Goal: Information Seeking & Learning: Learn about a topic

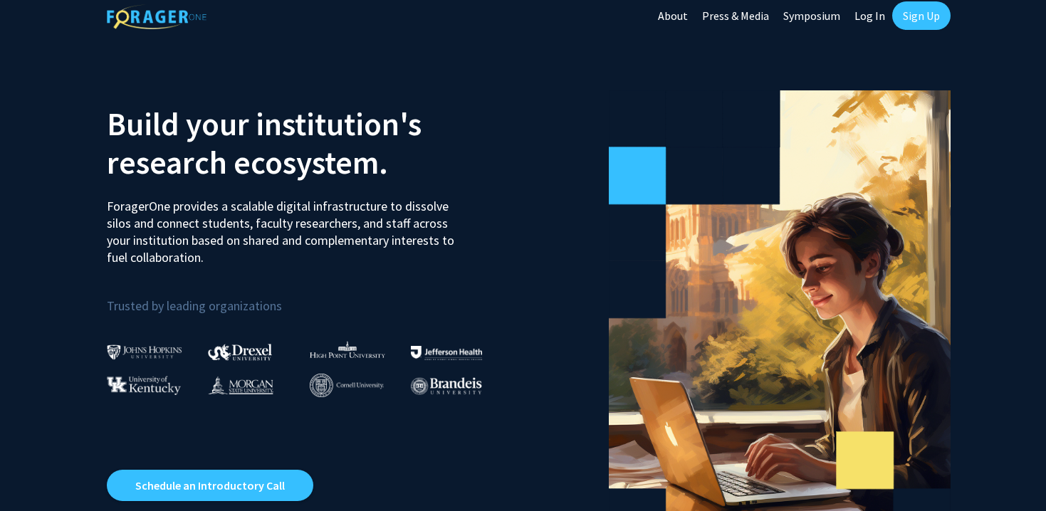
scroll to position [12, 0]
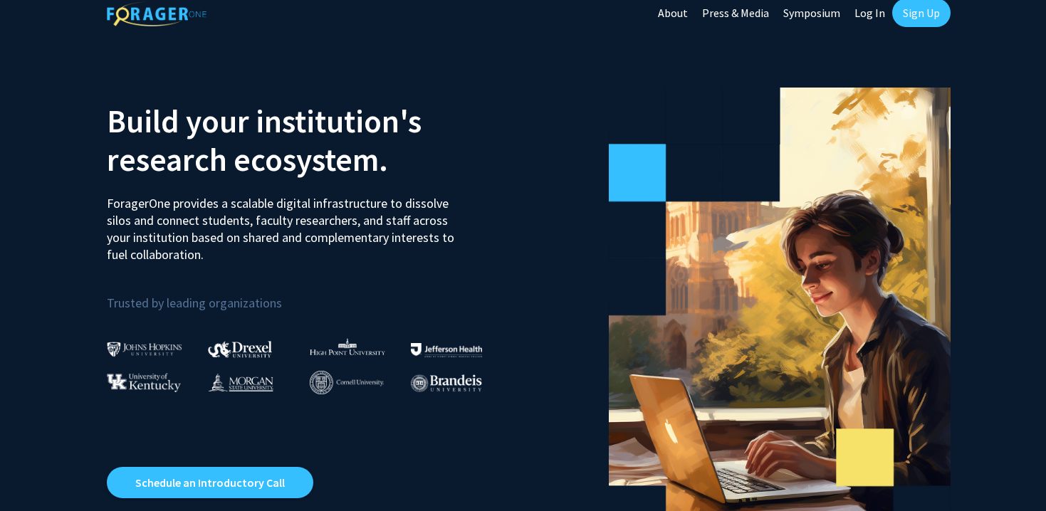
click at [868, 16] on link "Log In" at bounding box center [869, 13] width 45 height 50
select select
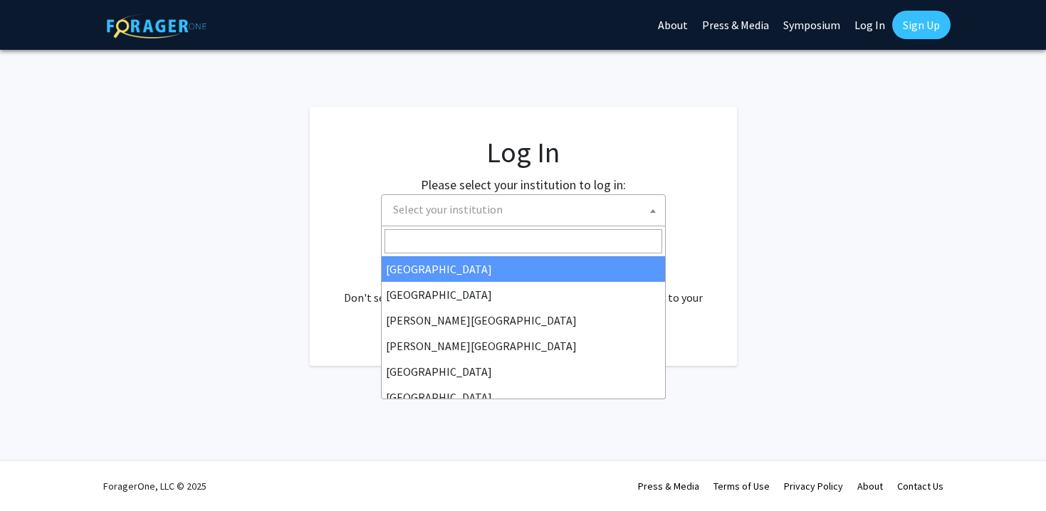
click at [447, 221] on span "Select your institution" at bounding box center [526, 209] width 278 height 29
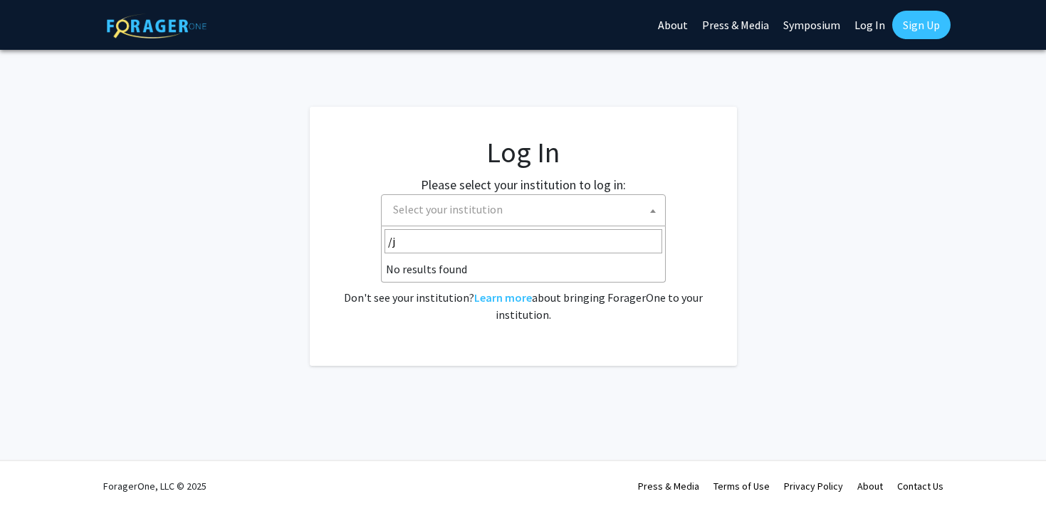
type input "/"
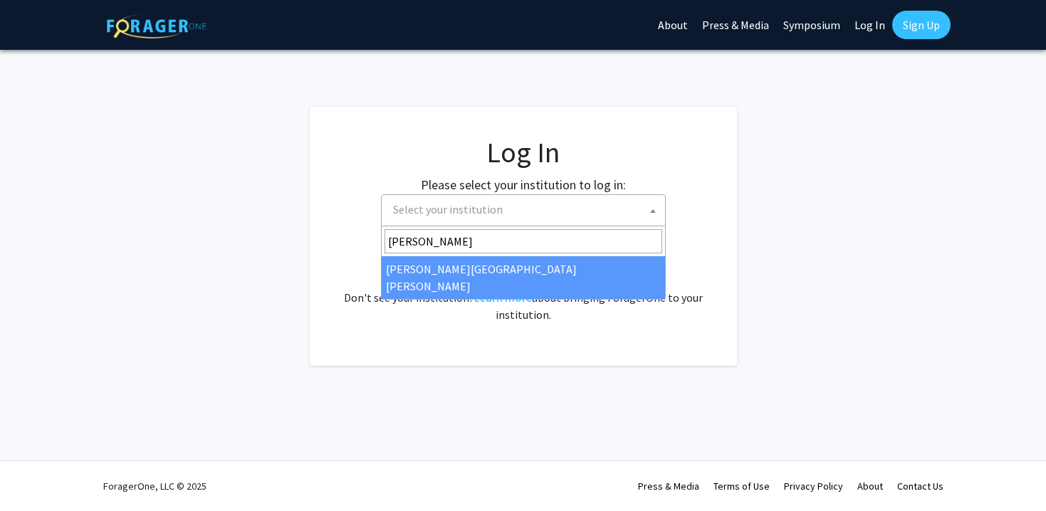
type input "[PERSON_NAME]"
select select "1"
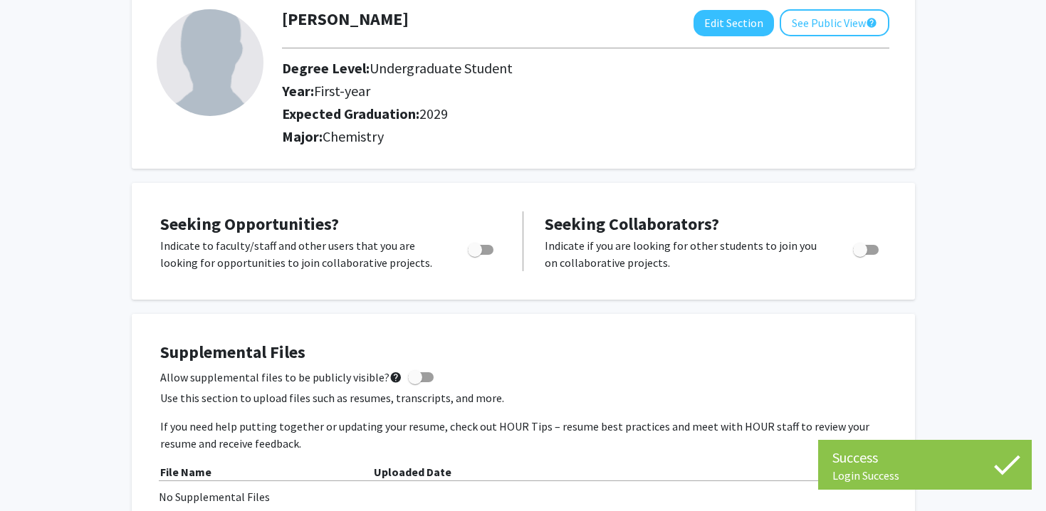
scroll to position [137, 0]
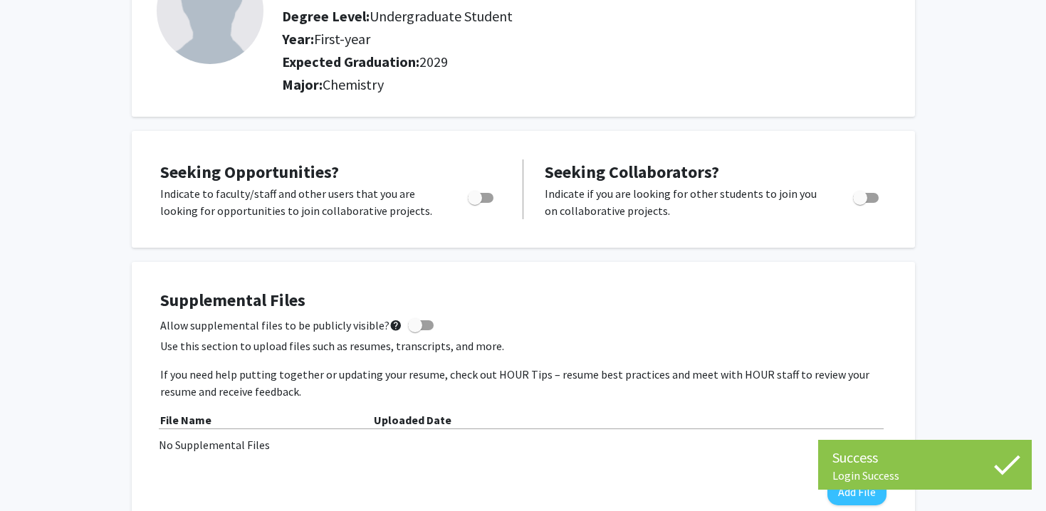
click at [345, 90] on span "Chemistry" at bounding box center [352, 84] width 61 height 18
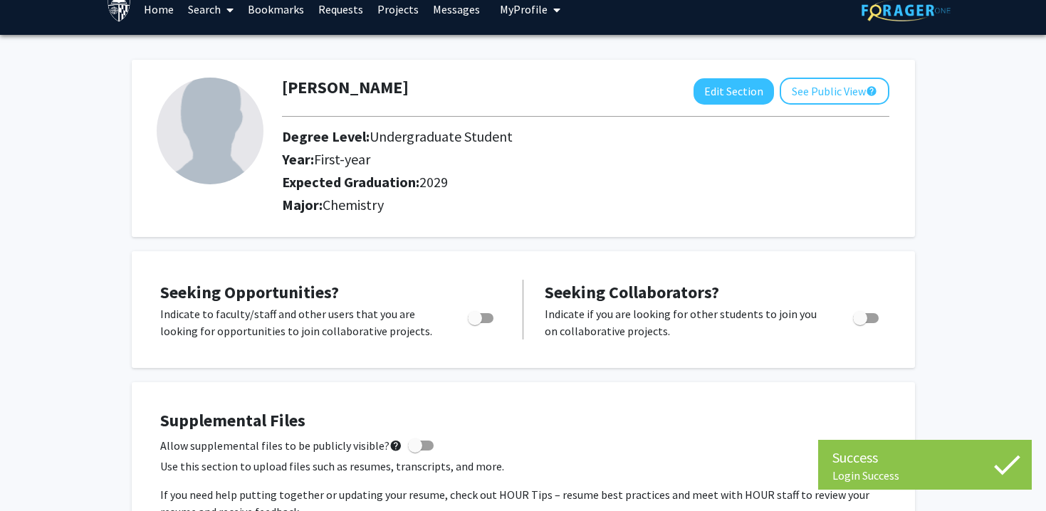
scroll to position [0, 0]
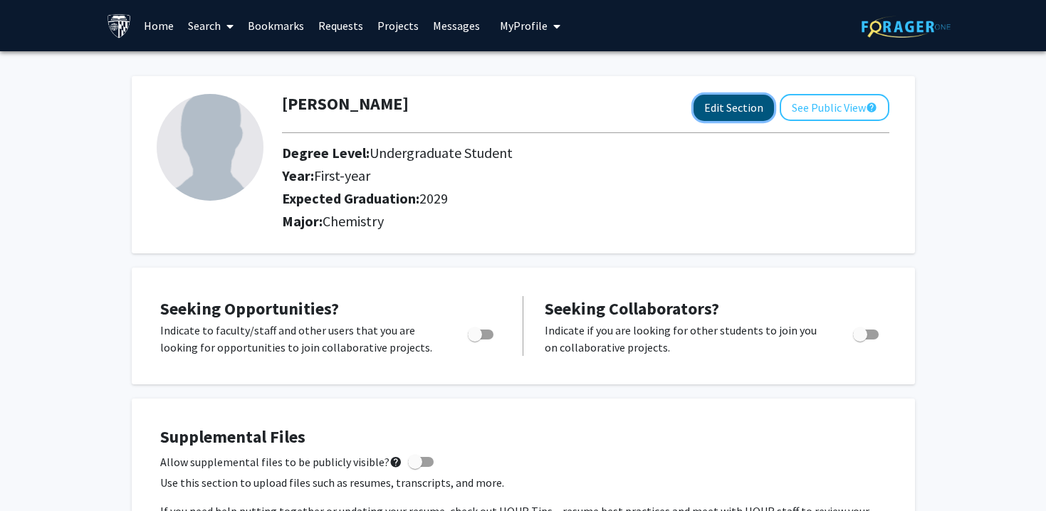
click at [725, 110] on button "Edit Section" at bounding box center [733, 108] width 80 height 26
select select "first-year"
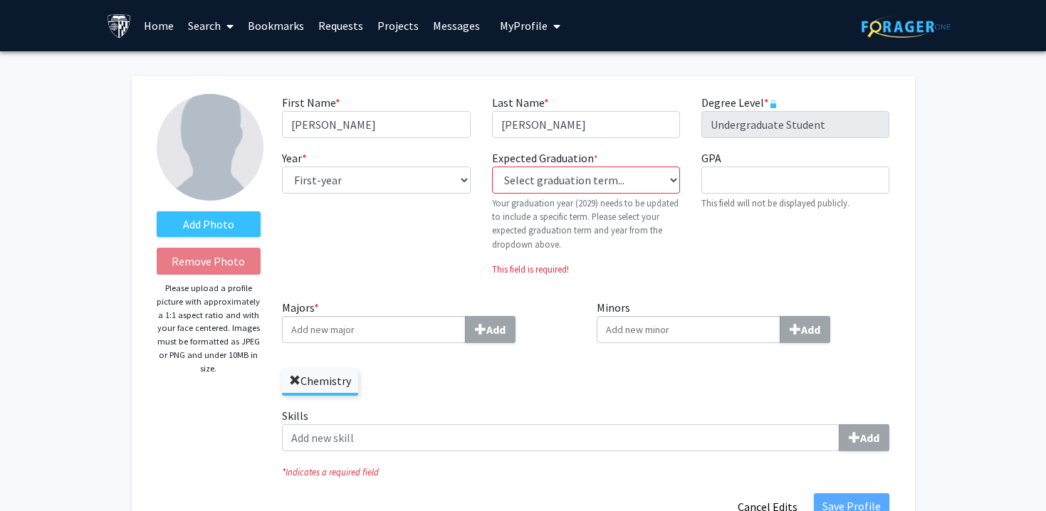
click at [296, 380] on span at bounding box center [294, 380] width 11 height 11
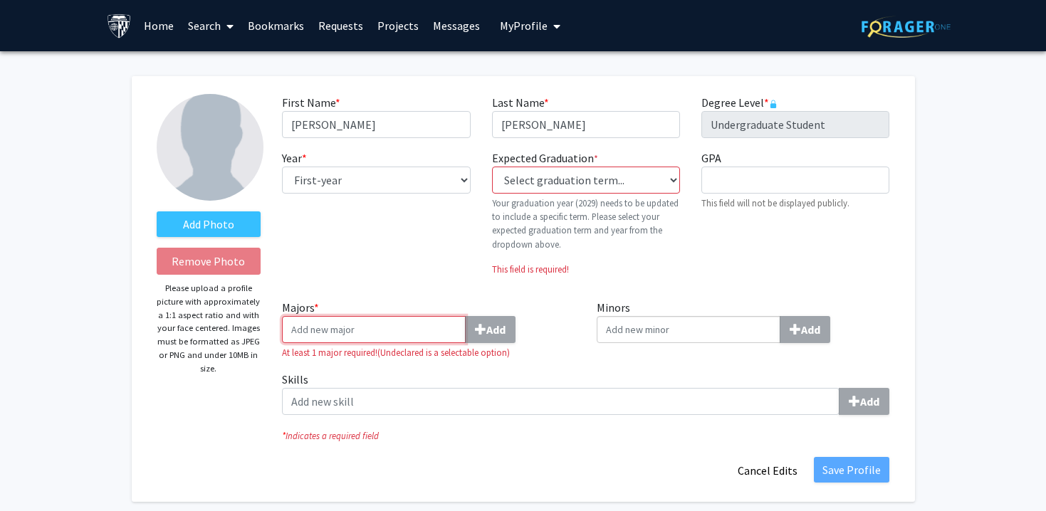
click at [318, 336] on input "Majors * Add" at bounding box center [374, 329] width 184 height 27
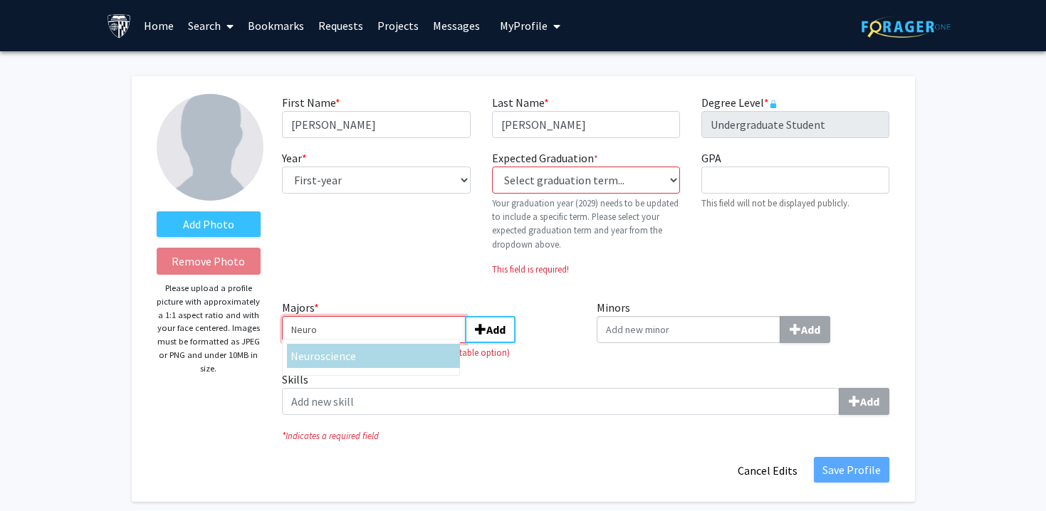
type input "Neuro"
click at [305, 366] on div "Neuro science" at bounding box center [373, 356] width 173 height 24
click at [305, 343] on input "Neuro" at bounding box center [374, 329] width 184 height 27
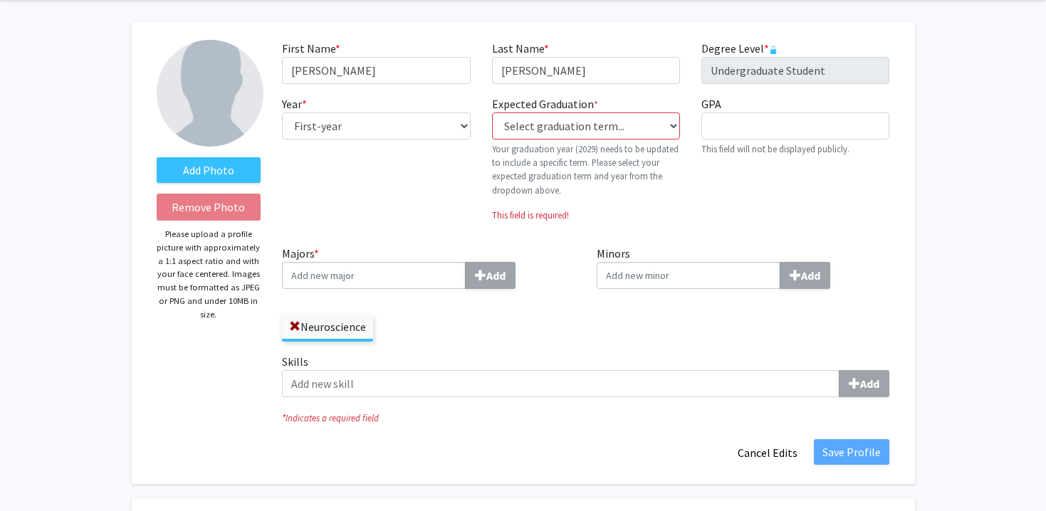
scroll to position [68, 0]
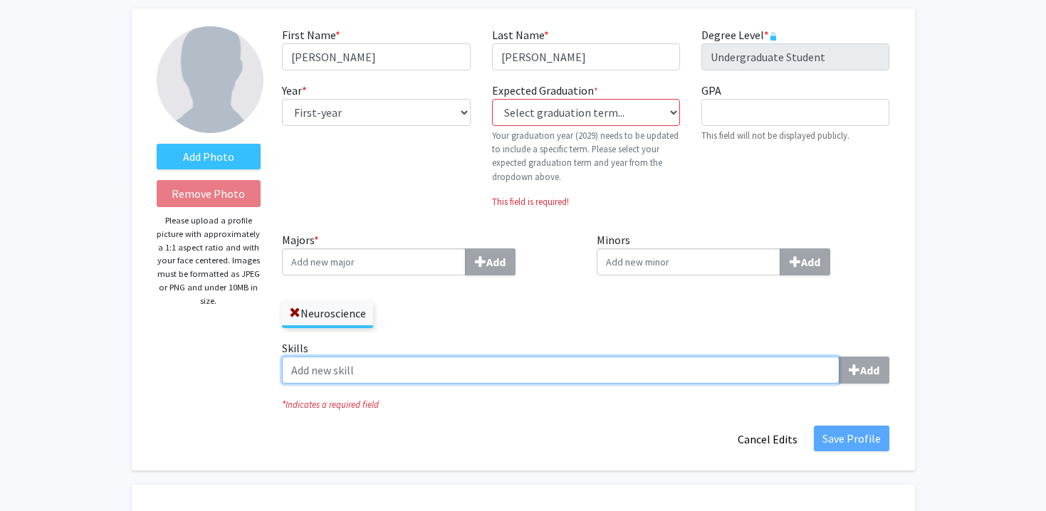
click at [631, 372] on input "Skills Add" at bounding box center [560, 370] width 557 height 27
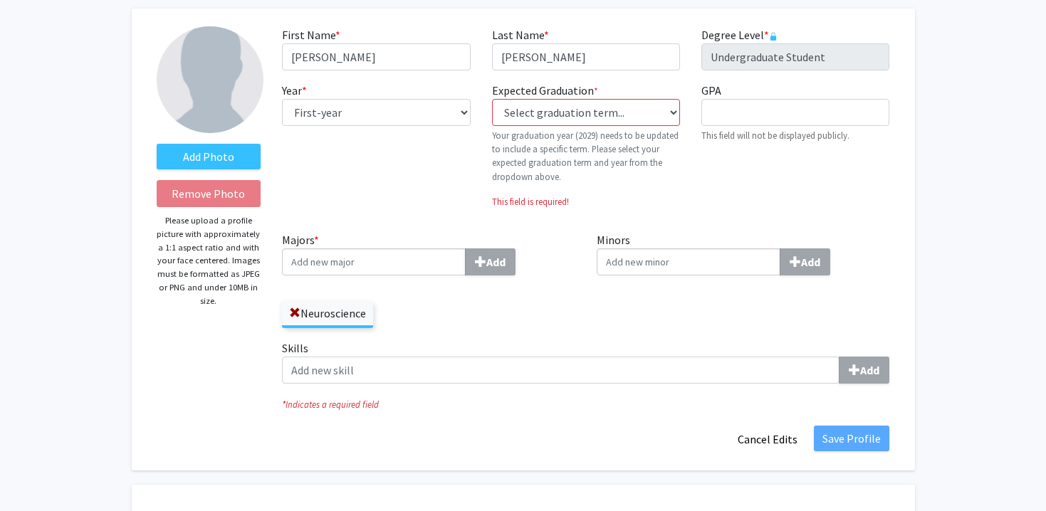
click at [541, 305] on div "Neuroscience" at bounding box center [428, 307] width 293 height 41
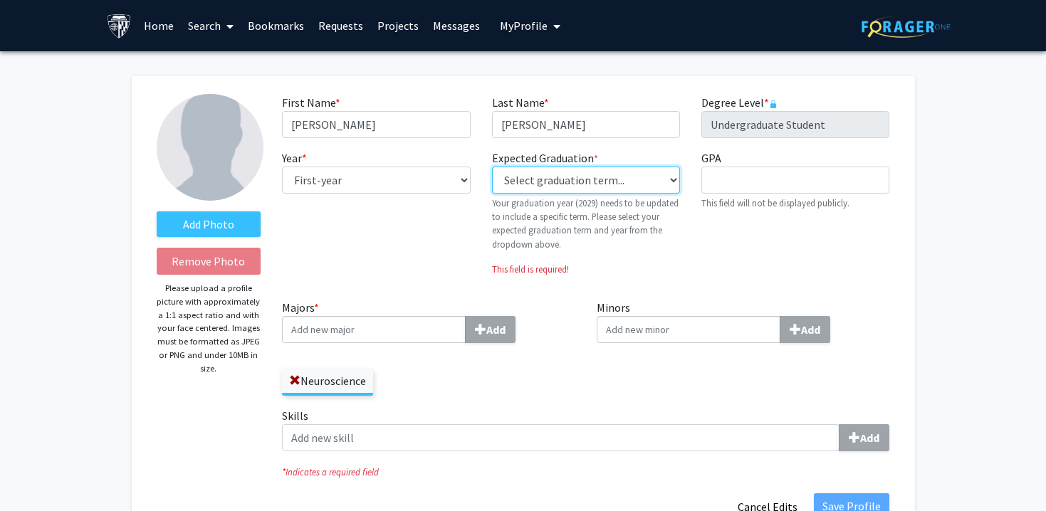
click at [577, 167] on select "Select graduation term... Previous: 2029 (Please select a specific term) Spring…" at bounding box center [586, 180] width 188 height 27
select select "46: spring_2029"
click at [492, 167] on select "Select graduation term... Previous: 2029 (Please select a specific term) Spring…" at bounding box center [586, 180] width 188 height 27
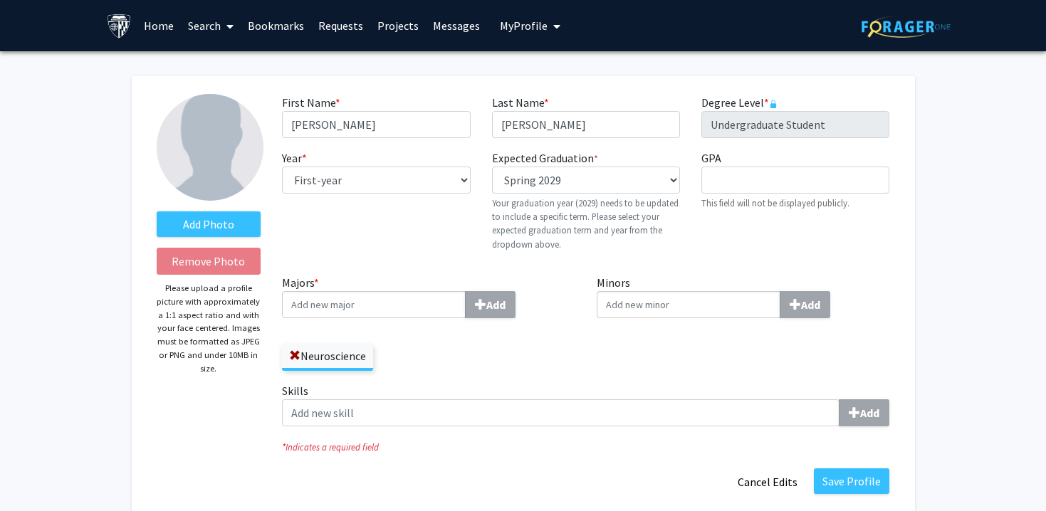
click at [574, 274] on div "Majors * Add Neuroscience" at bounding box center [428, 328] width 315 height 108
click at [841, 489] on button "Save Profile" at bounding box center [851, 481] width 75 height 26
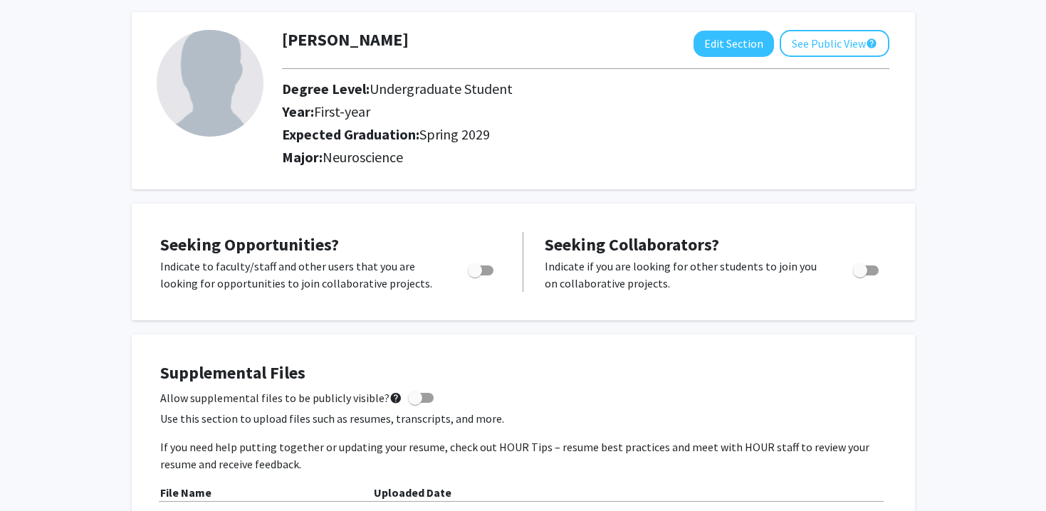
scroll to position [69, 0]
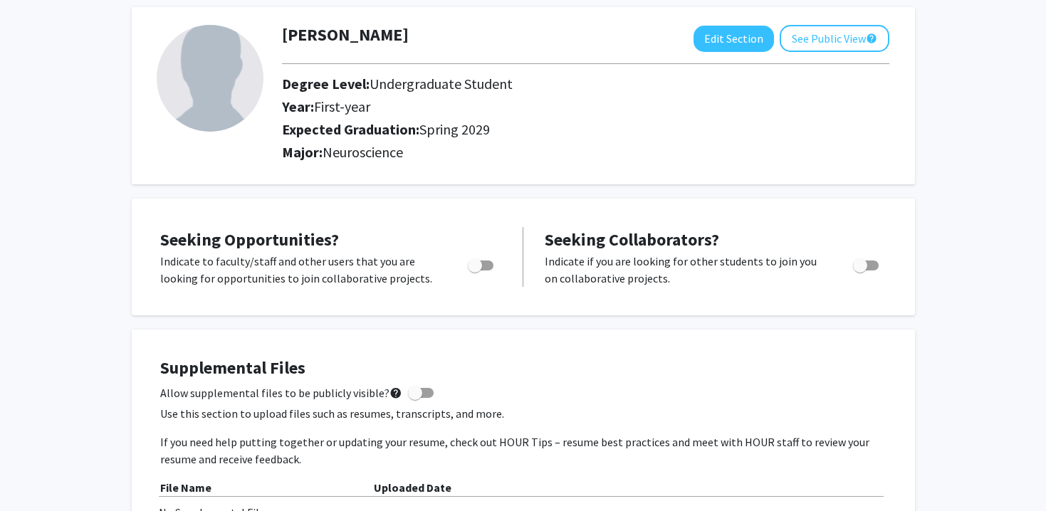
click at [462, 268] on label "Toggle" at bounding box center [477, 265] width 31 height 17
click at [474, 270] on input "Are you actively seeking opportunities?" at bounding box center [474, 270] width 1 height 1
checkbox input "true"
click at [449, 251] on div "Seeking Opportunities? Indicate to faculty/staff and other users that you are l…" at bounding box center [330, 257] width 341 height 60
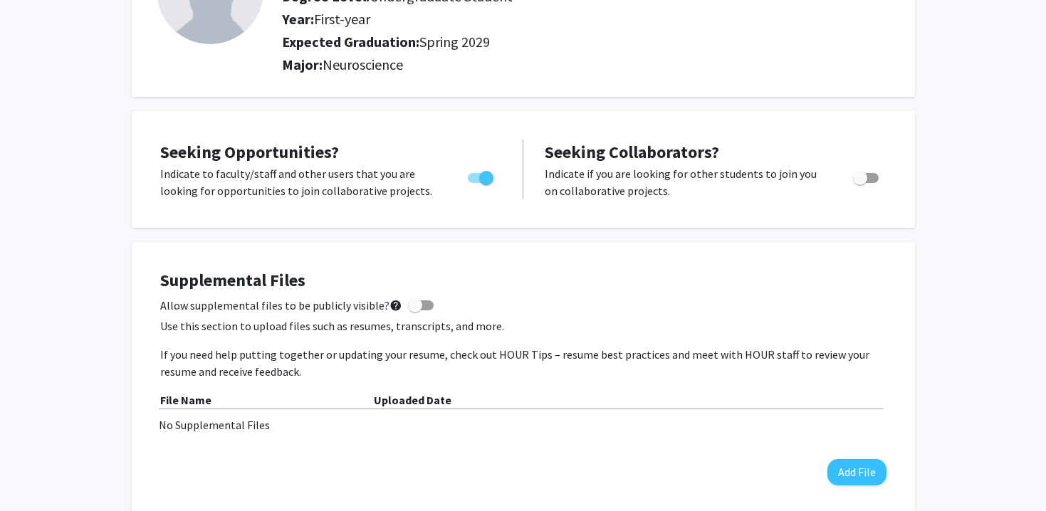
scroll to position [0, 0]
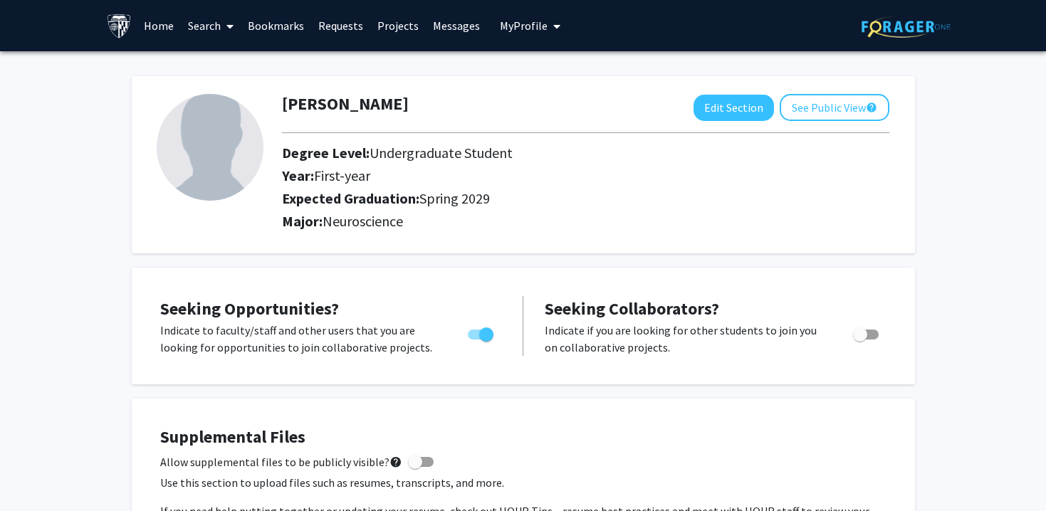
click at [167, 26] on link "Home" at bounding box center [159, 26] width 44 height 50
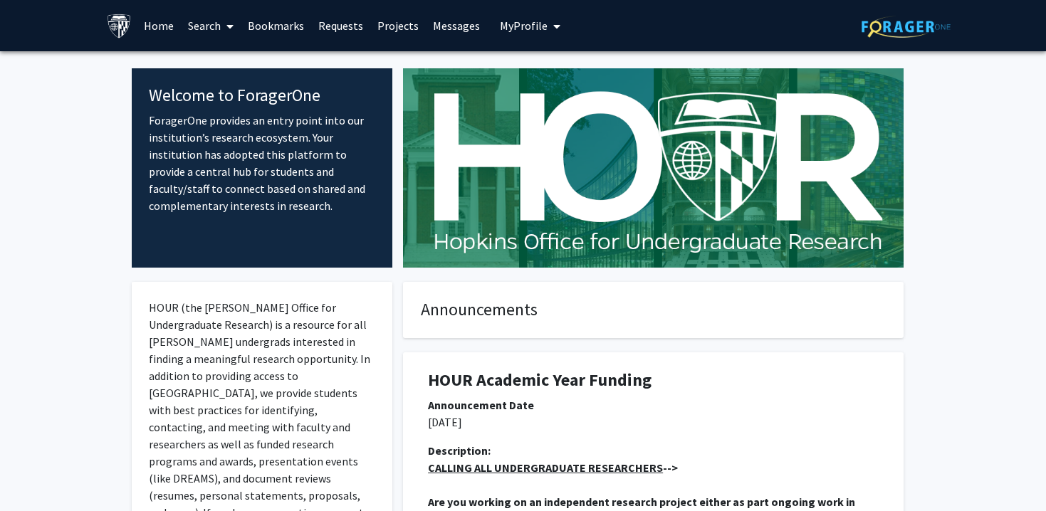
click at [214, 24] on link "Search" at bounding box center [211, 26] width 60 height 50
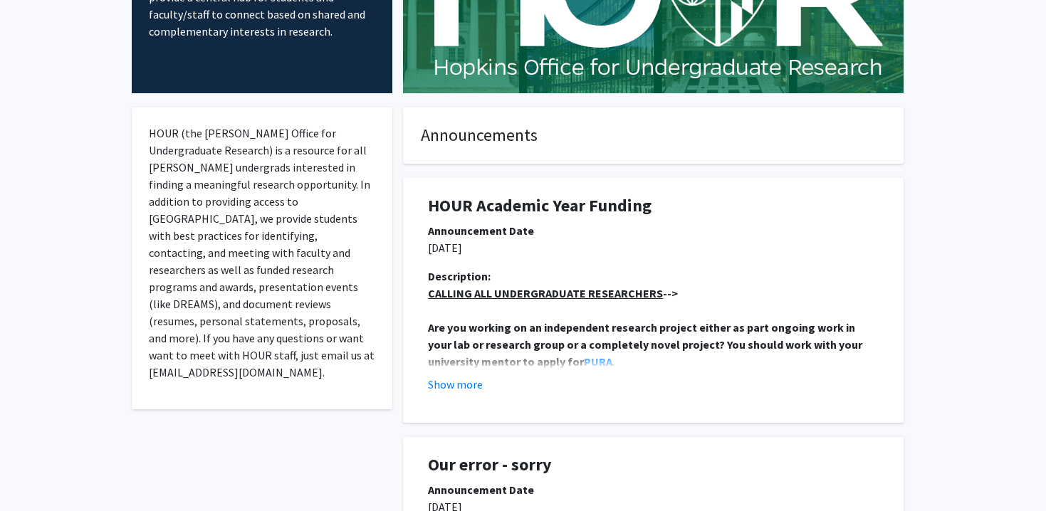
scroll to position [199, 0]
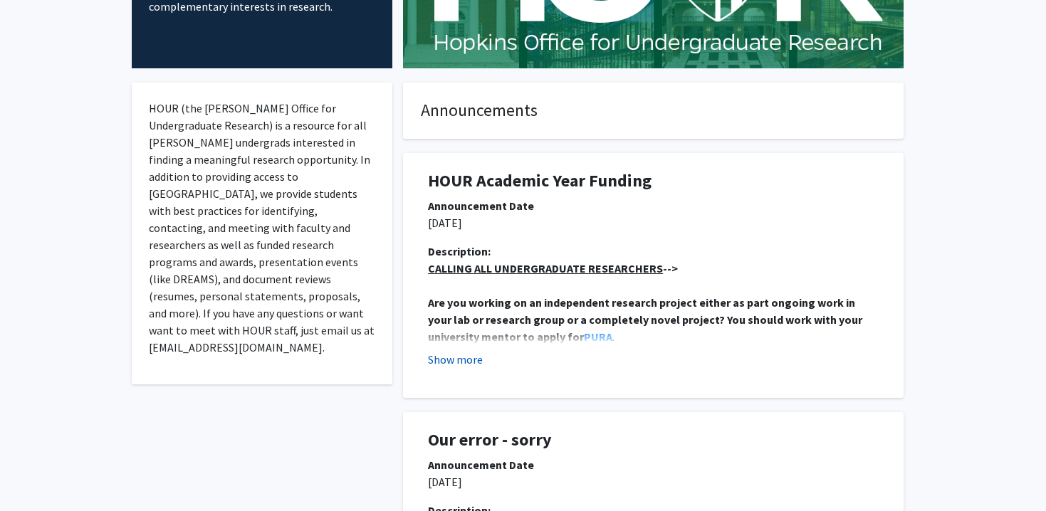
click at [459, 362] on button "Show more" at bounding box center [455, 359] width 55 height 17
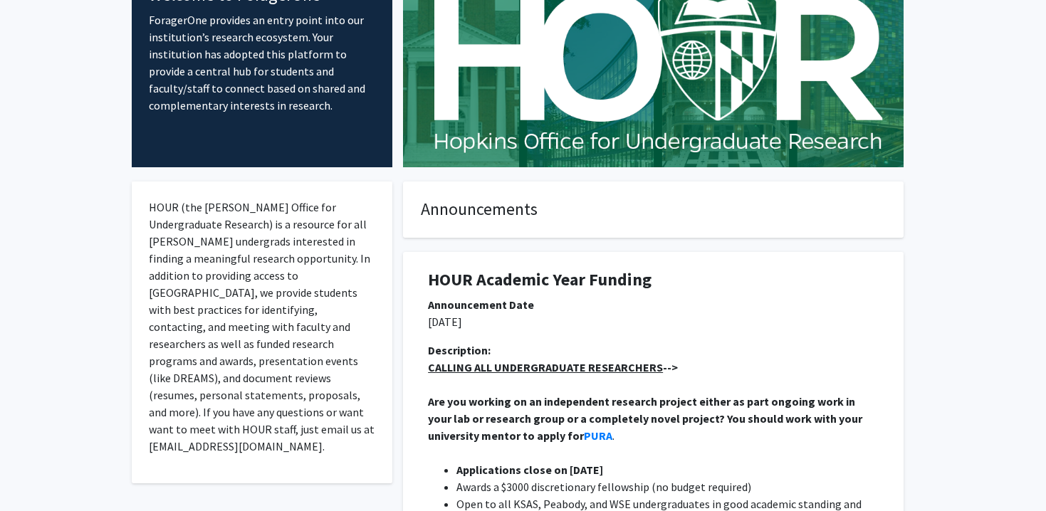
scroll to position [0, 0]
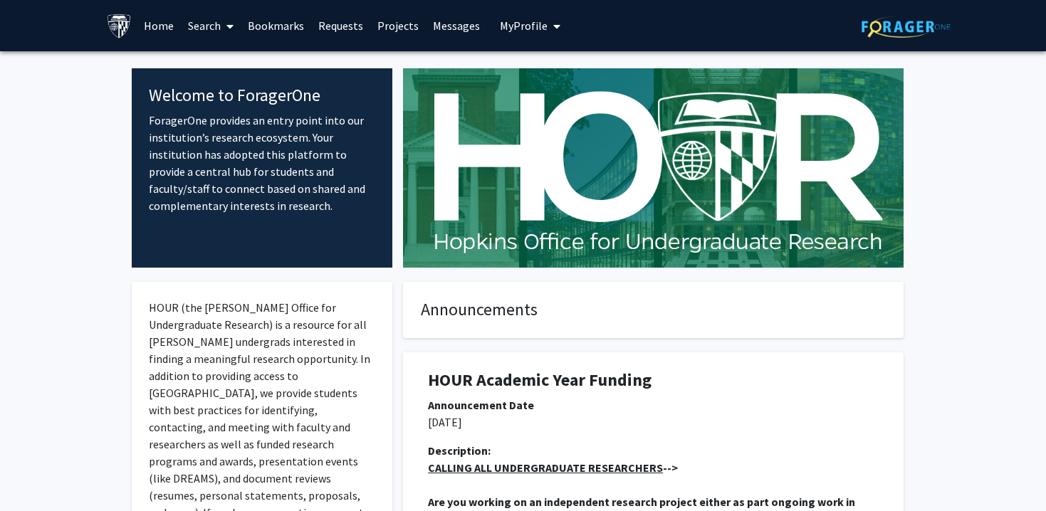
click at [209, 23] on link "Search" at bounding box center [211, 26] width 60 height 50
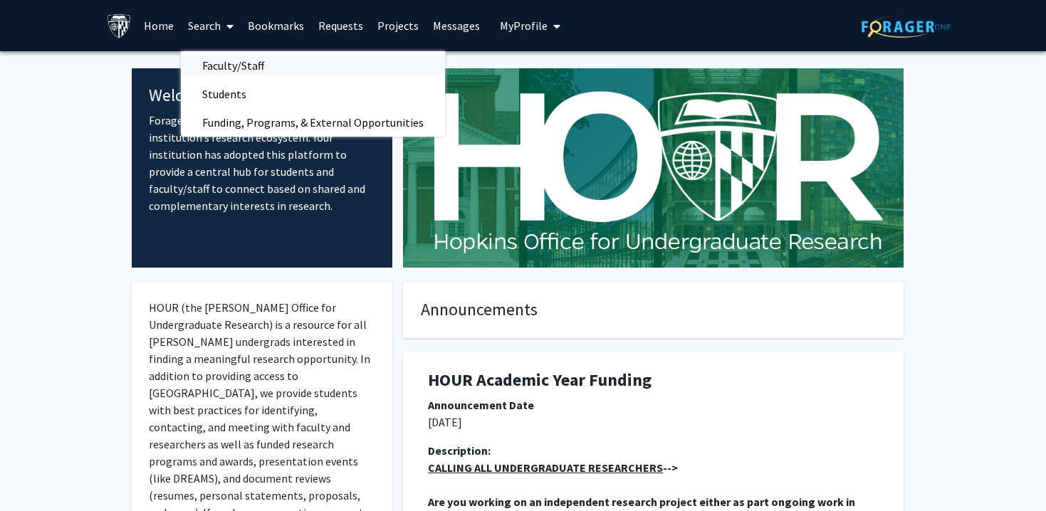
click at [226, 63] on span "Faculty/Staff" at bounding box center [233, 65] width 105 height 28
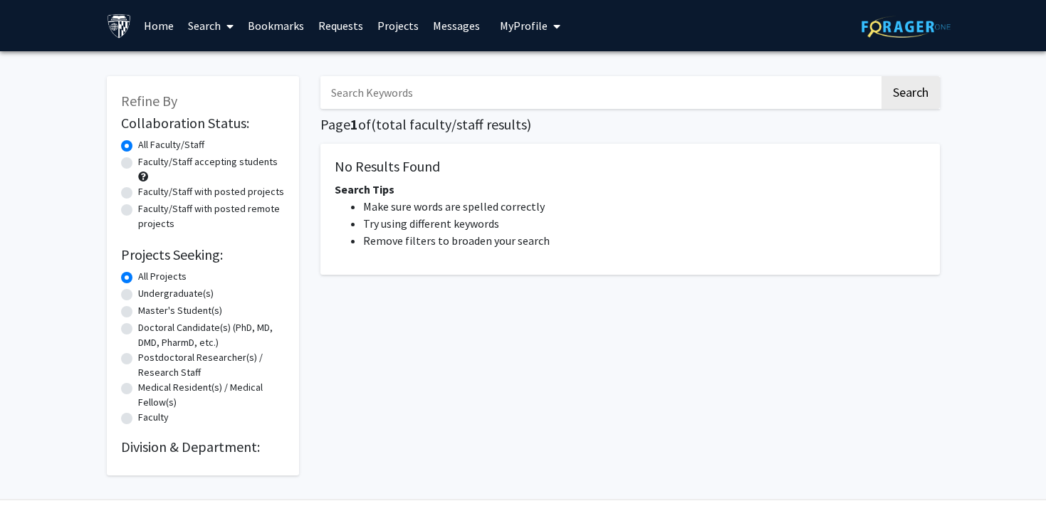
click at [224, 31] on span at bounding box center [227, 26] width 13 height 50
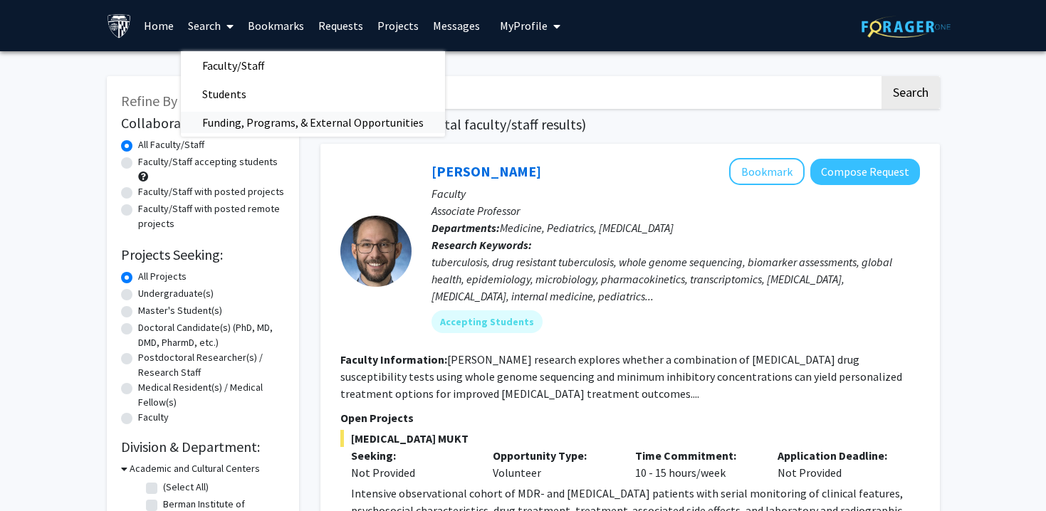
click at [223, 117] on span "Funding, Programs, & External Opportunities" at bounding box center [313, 122] width 264 height 28
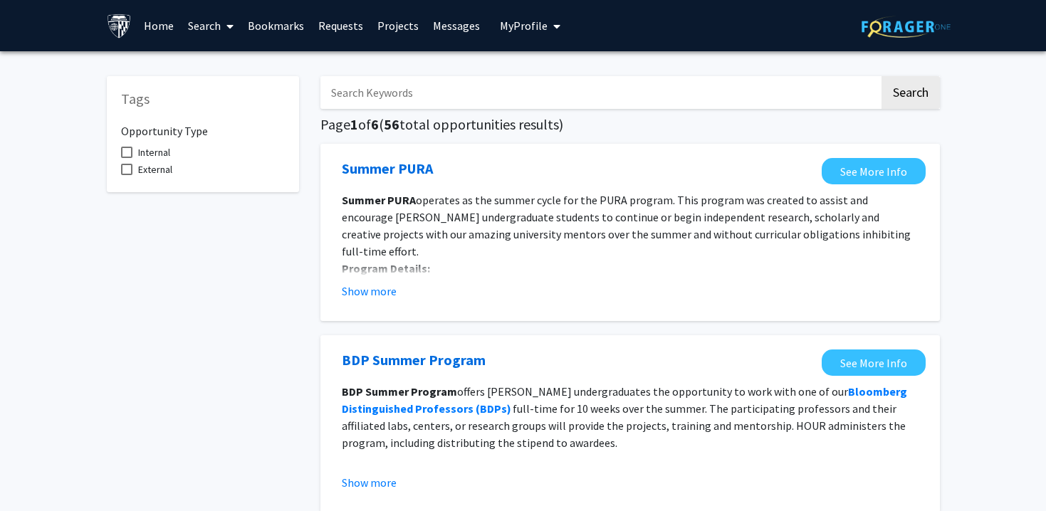
click at [216, 33] on link "Search" at bounding box center [211, 26] width 60 height 50
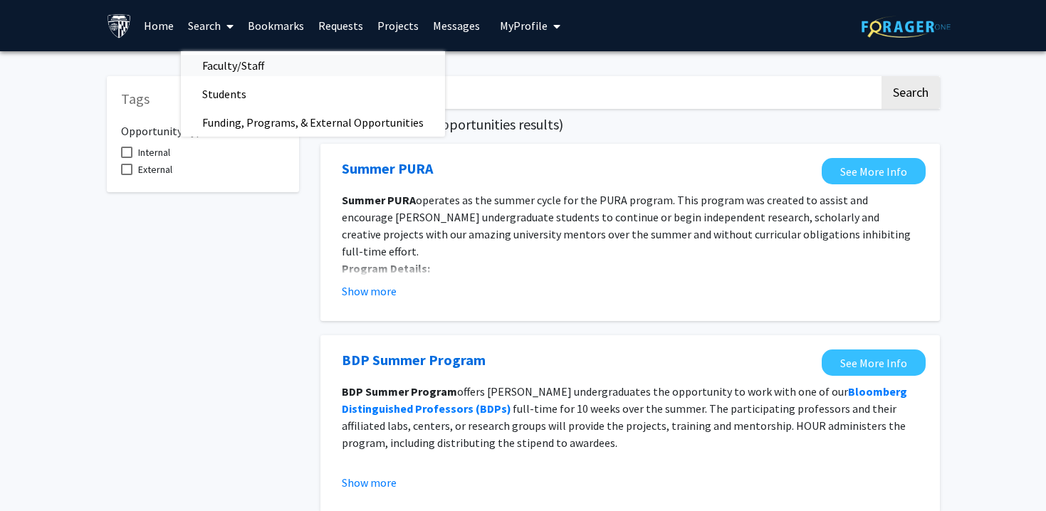
click at [231, 57] on span "Faculty/Staff" at bounding box center [233, 65] width 105 height 28
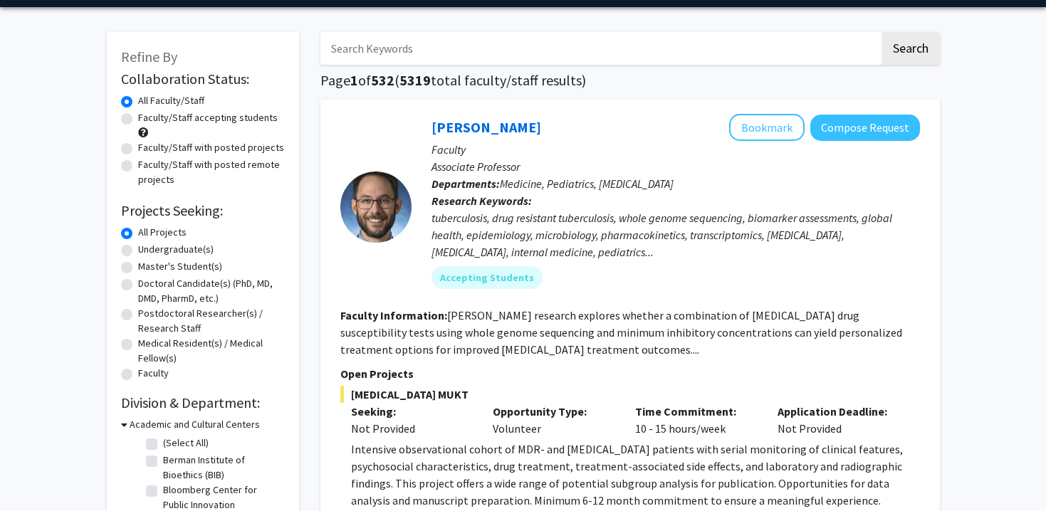
scroll to position [49, 0]
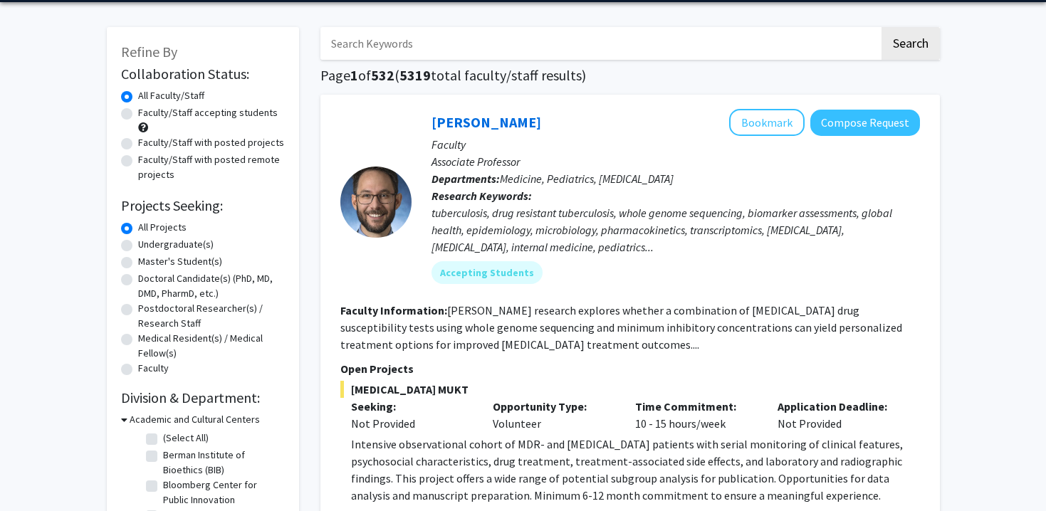
click at [186, 248] on label "Undergraduate(s)" at bounding box center [175, 244] width 75 height 15
click at [147, 246] on input "Undergraduate(s)" at bounding box center [142, 241] width 9 height 9
radio input "true"
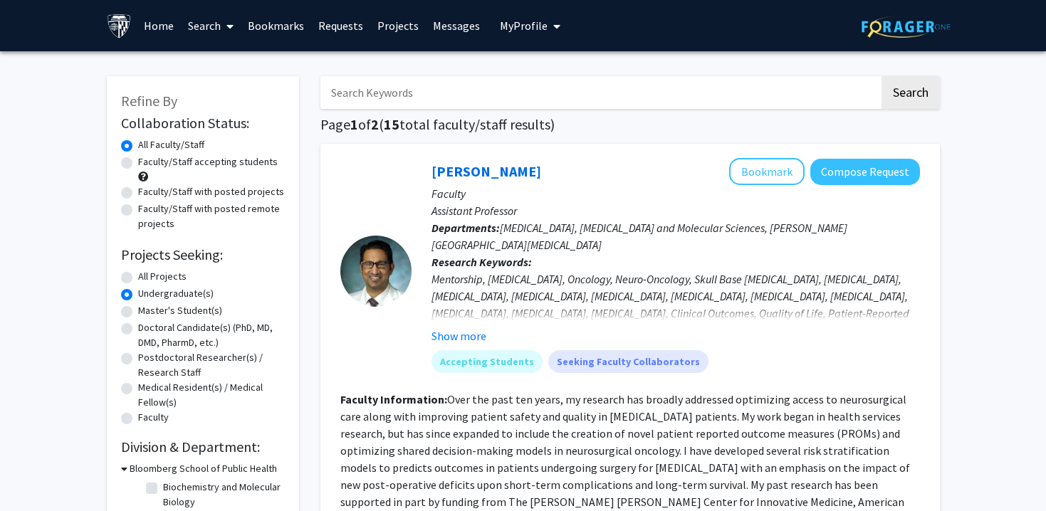
click at [169, 275] on label "All Projects" at bounding box center [162, 276] width 48 height 15
click at [147, 275] on input "All Projects" at bounding box center [142, 273] width 9 height 9
radio input "true"
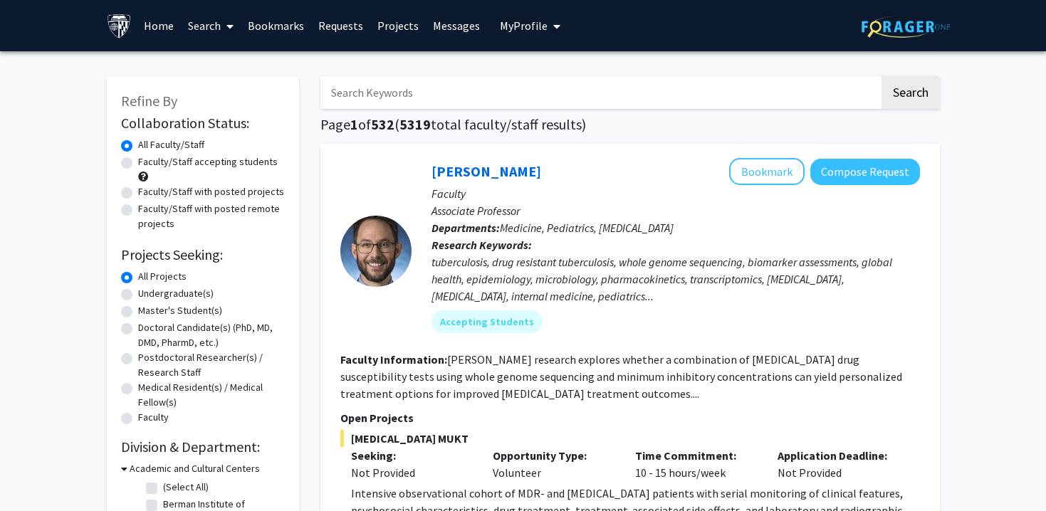
click at [168, 291] on label "Undergraduate(s)" at bounding box center [175, 293] width 75 height 15
click at [147, 291] on input "Undergraduate(s)" at bounding box center [142, 290] width 9 height 9
radio input "true"
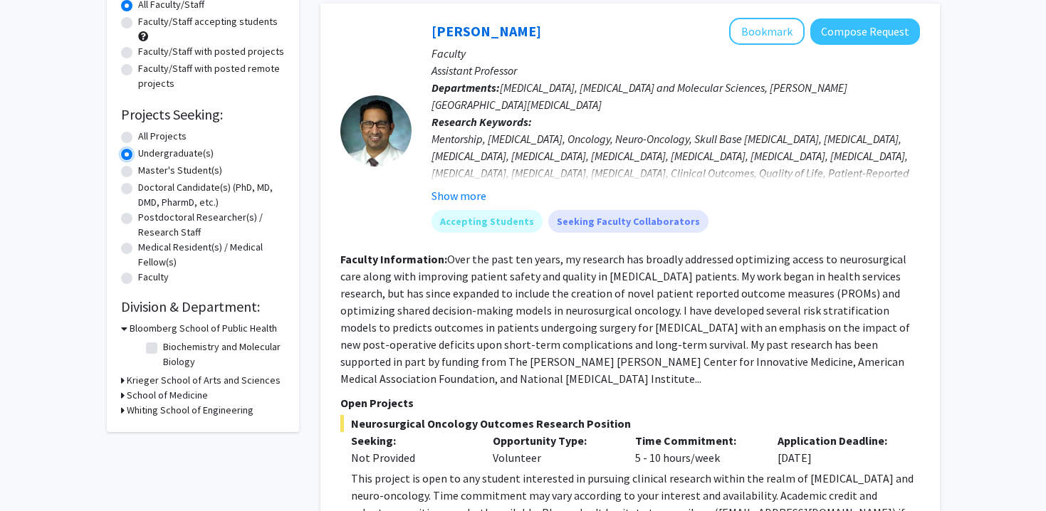
scroll to position [164, 0]
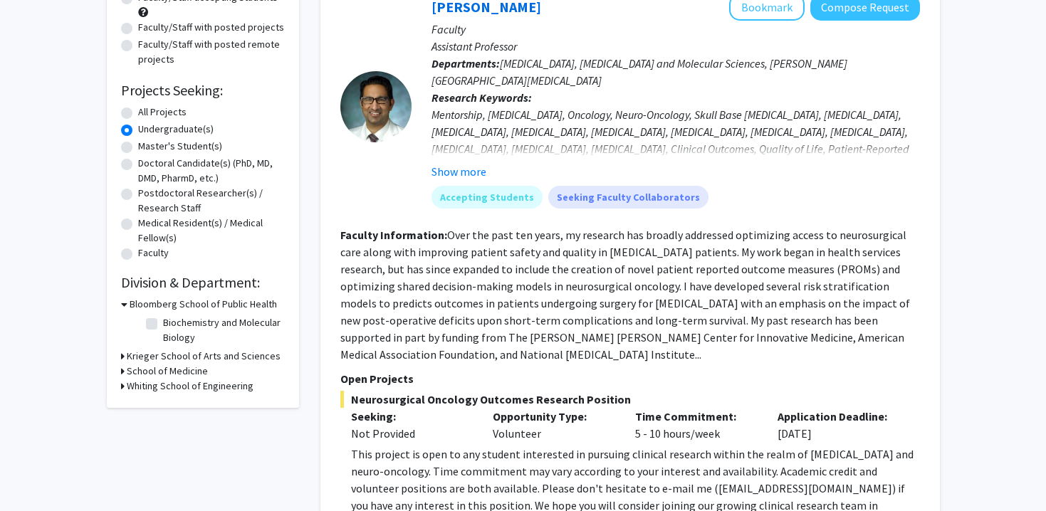
click at [132, 362] on h3 "Krieger School of Arts and Sciences" at bounding box center [204, 356] width 154 height 15
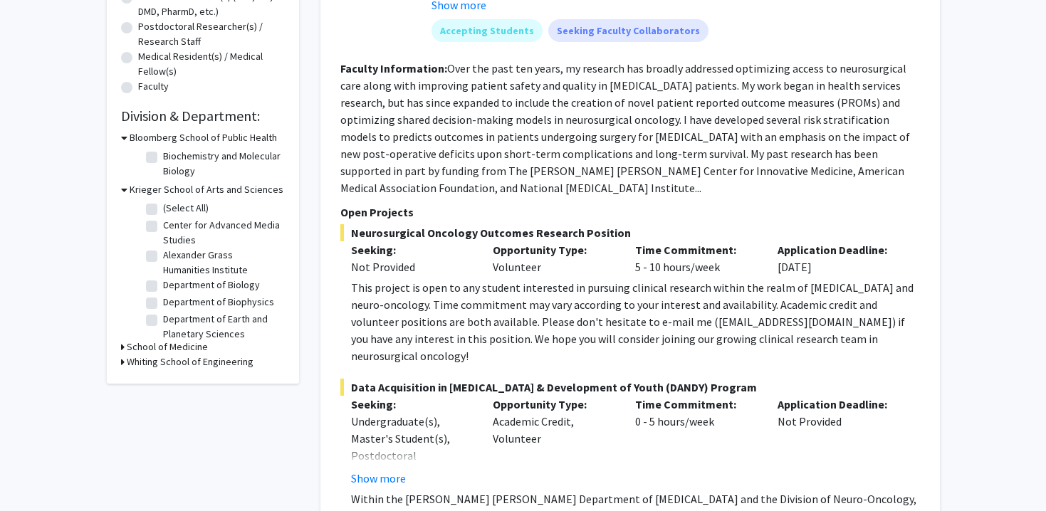
scroll to position [377, 0]
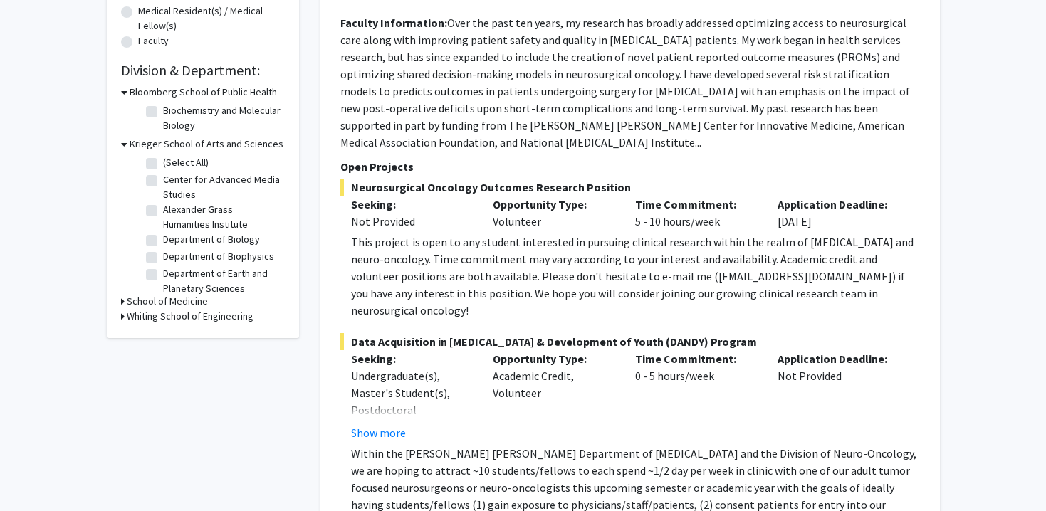
click at [132, 301] on h3 "School of Medicine" at bounding box center [167, 301] width 81 height 15
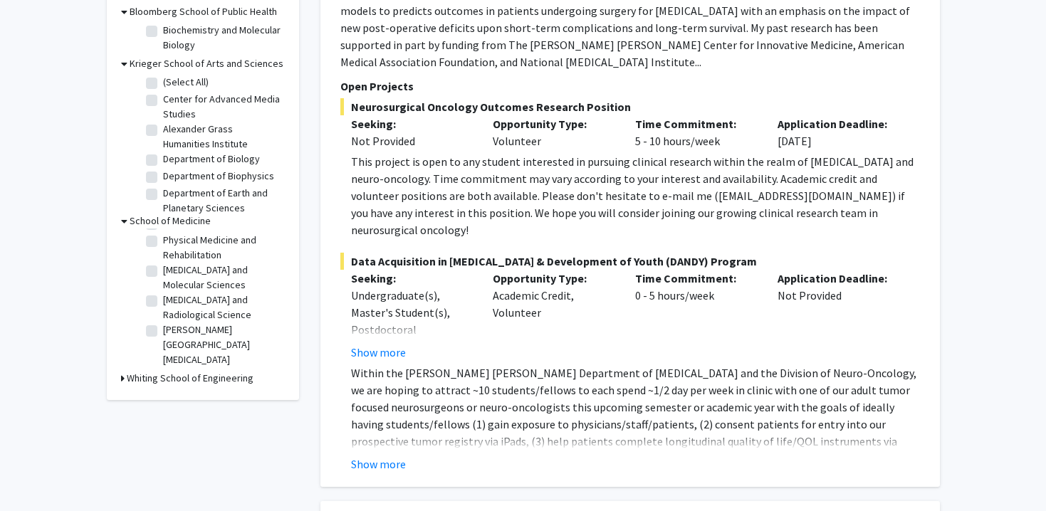
scroll to position [453, 0]
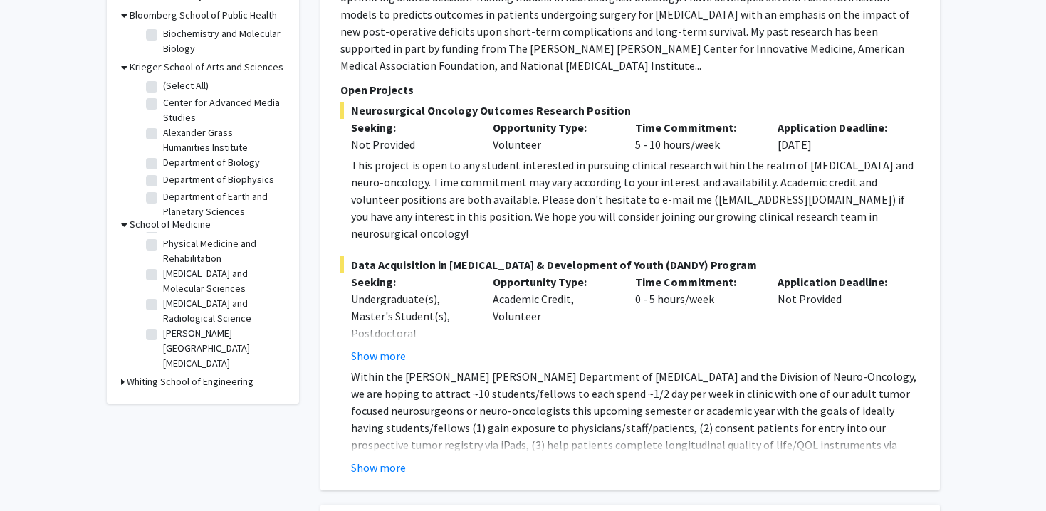
click at [154, 386] on h3 "Whiting School of Engineering" at bounding box center [190, 381] width 127 height 15
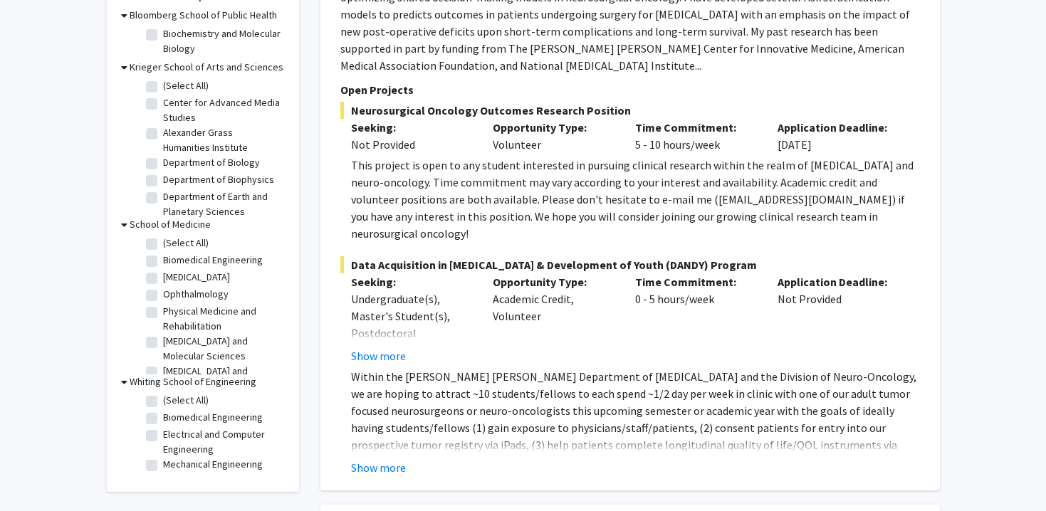
click at [163, 280] on label "Neurosurgery" at bounding box center [196, 277] width 67 height 15
click at [163, 279] on input "Neurosurgery" at bounding box center [167, 274] width 9 height 9
checkbox input "true"
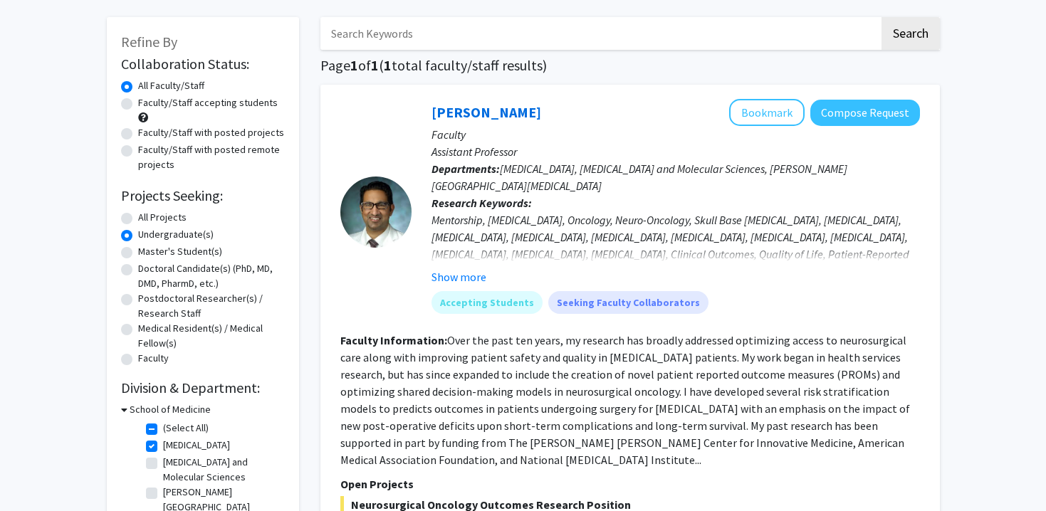
scroll to position [64, 0]
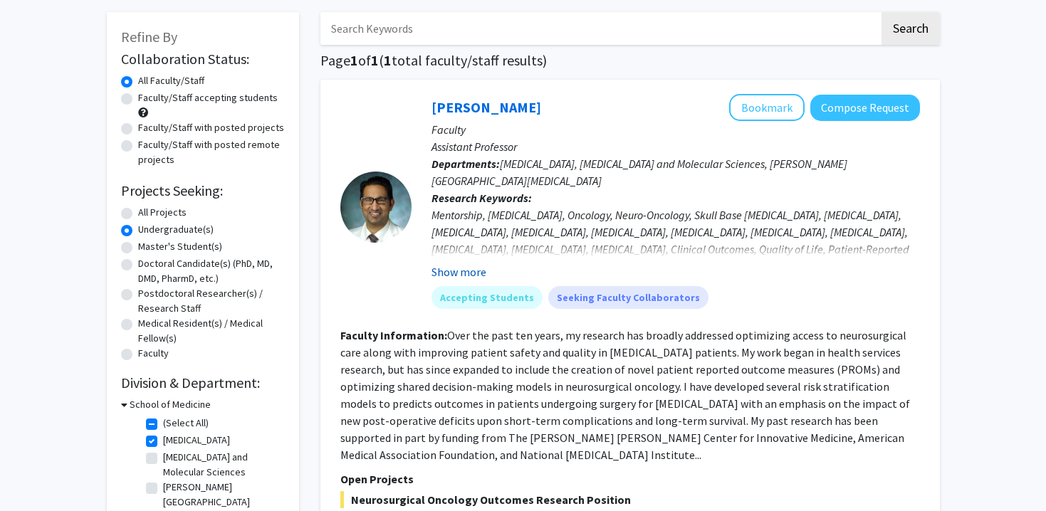
click at [455, 272] on button "Show more" at bounding box center [458, 271] width 55 height 17
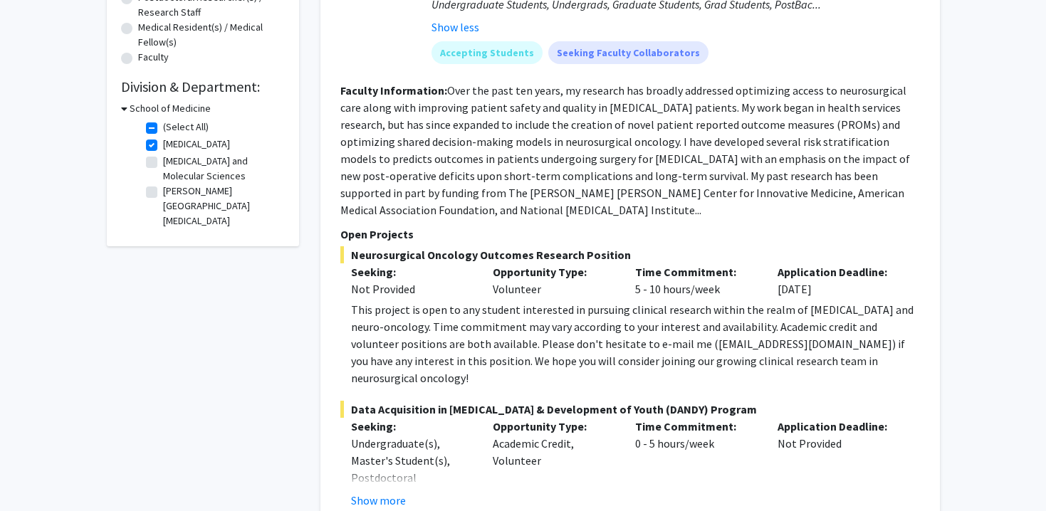
scroll to position [376, 0]
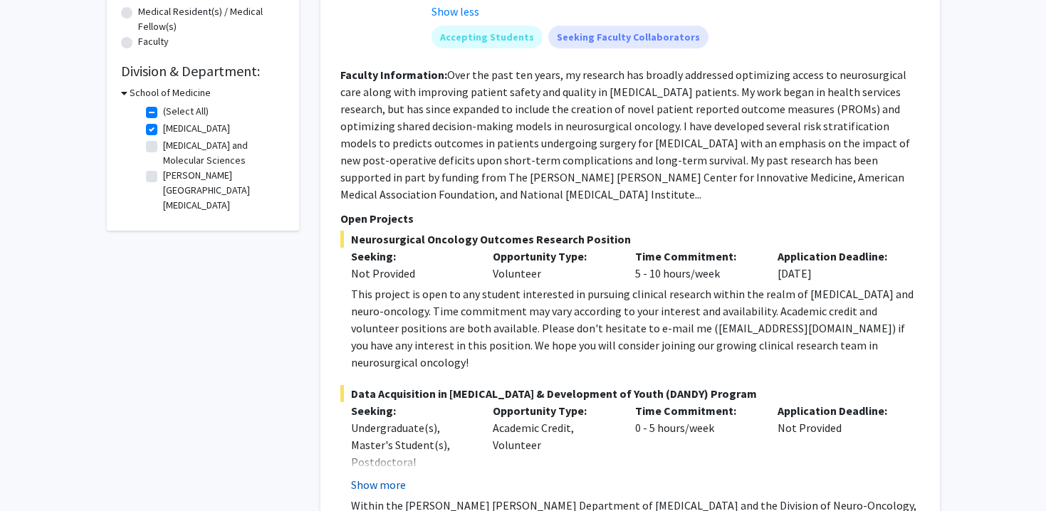
click at [362, 476] on button "Show more" at bounding box center [378, 484] width 55 height 17
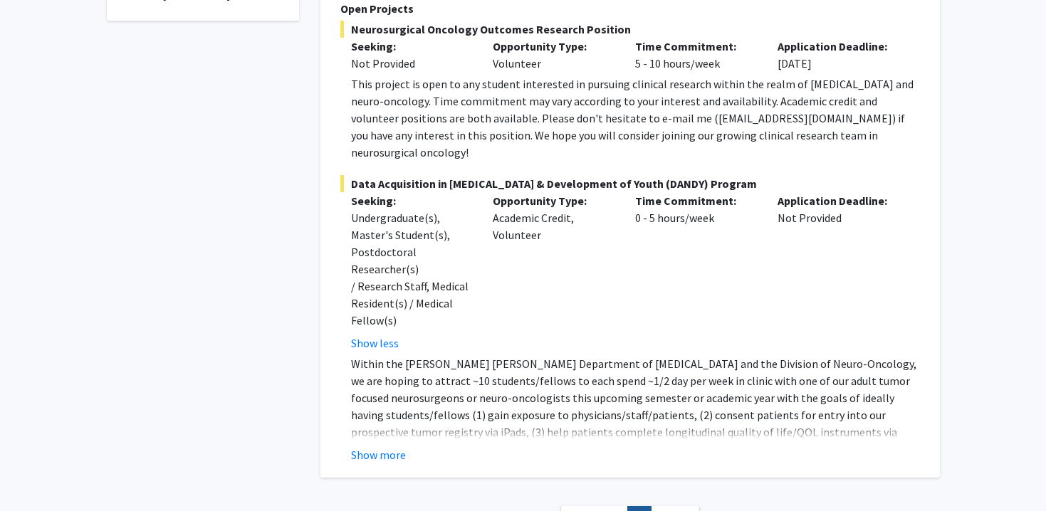
scroll to position [591, 0]
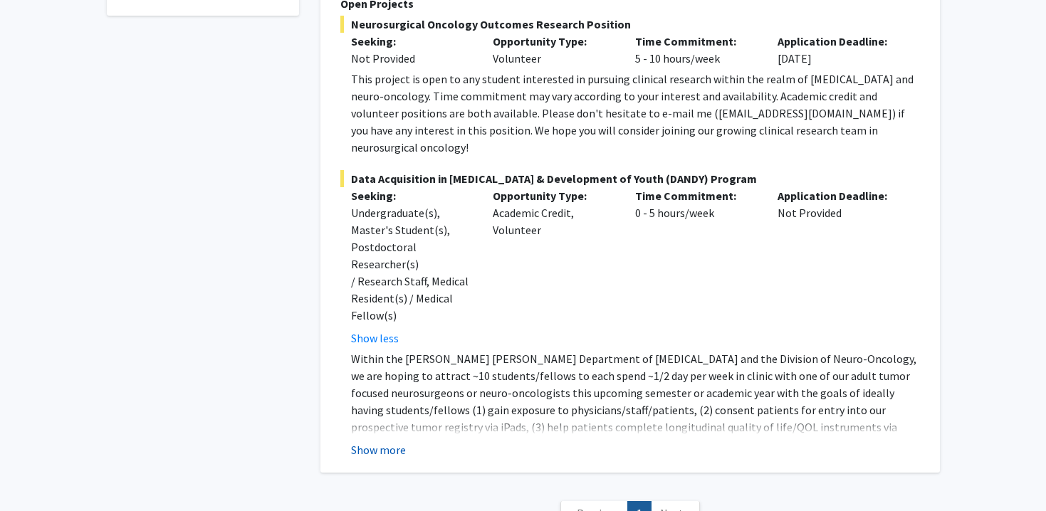
click at [357, 441] on button "Show more" at bounding box center [378, 449] width 55 height 17
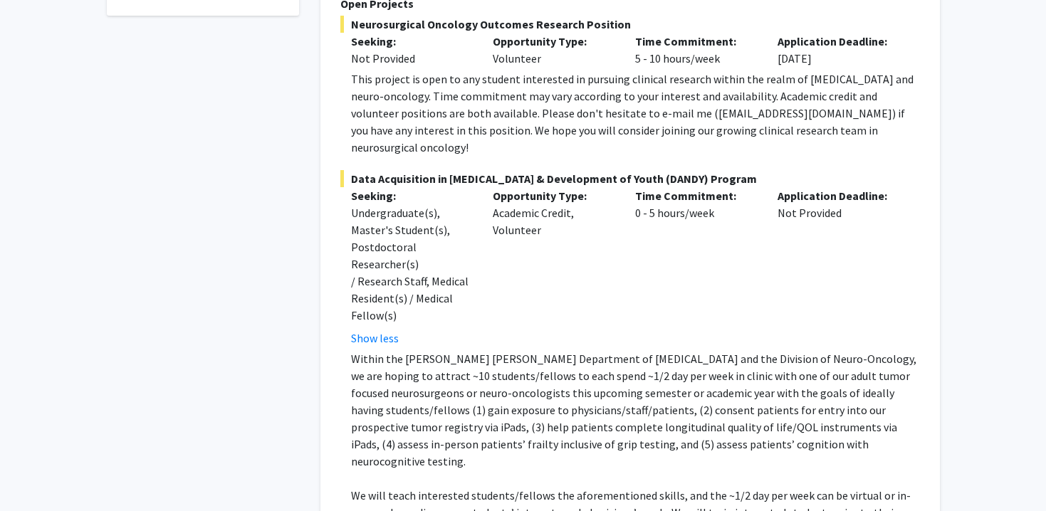
click at [357, 394] on p "Within the Johns Hopkins Department of Neurosurgery and the Division of Neuro-O…" at bounding box center [635, 410] width 569 height 120
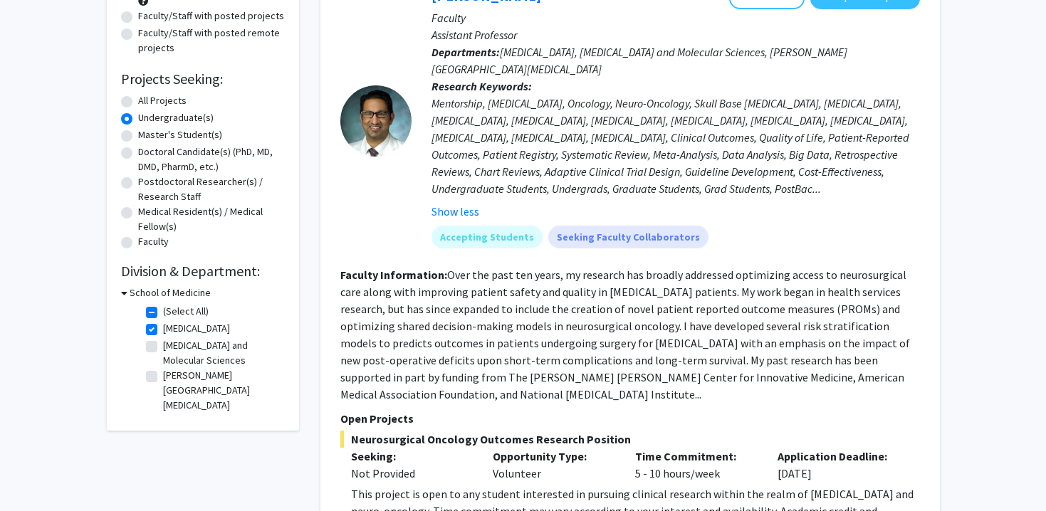
scroll to position [212, 0]
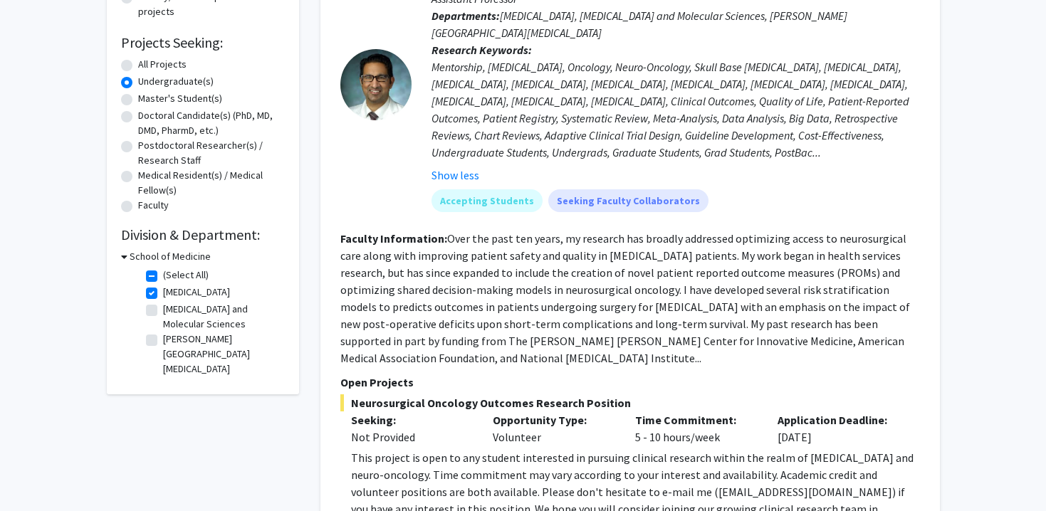
click at [163, 312] on label "Radiation Oncology and Molecular Sciences" at bounding box center [222, 317] width 118 height 30
click at [163, 311] on input "Radiation Oncology and Molecular Sciences" at bounding box center [167, 306] width 9 height 9
checkbox input "true"
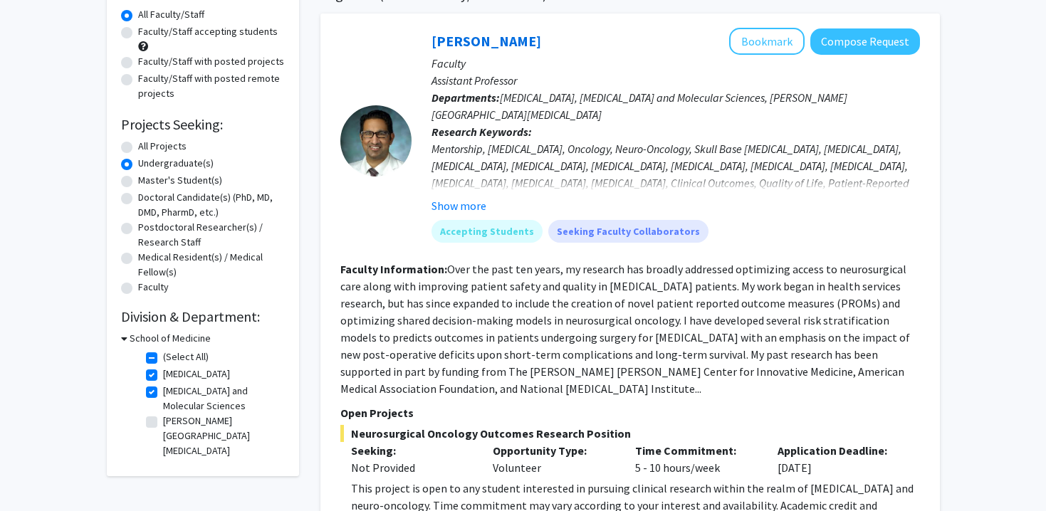
scroll to position [148, 0]
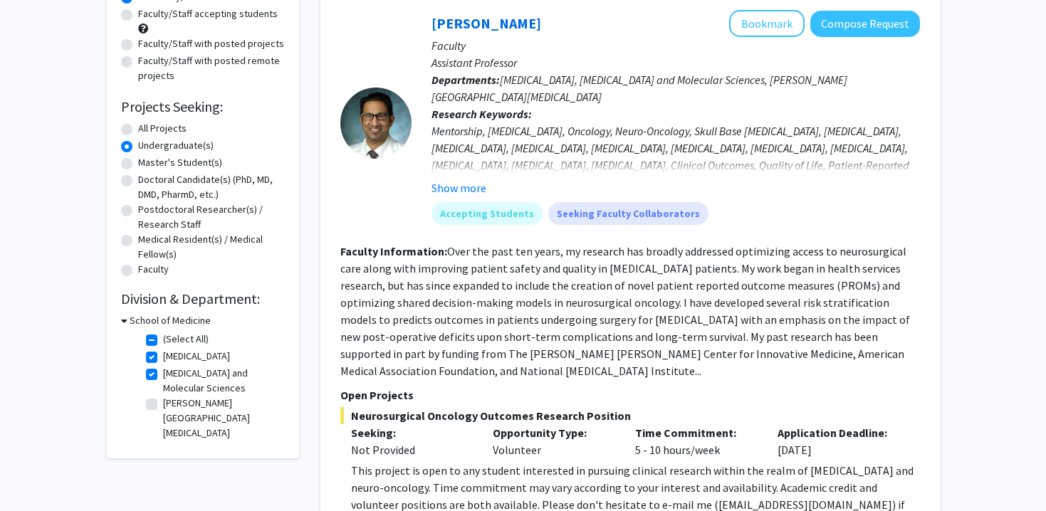
click at [148, 411] on fg-checkbox "Sidney Kimmel Comprehensive Cancer Center Sidney Kimmel Comprehensive Cancer Ce…" at bounding box center [213, 418] width 135 height 45
click at [163, 409] on label "Sidney Kimmel Comprehensive Cancer Center" at bounding box center [222, 418] width 118 height 45
click at [163, 405] on input "Sidney Kimmel Comprehensive Cancer Center" at bounding box center [167, 400] width 9 height 9
checkbox input "true"
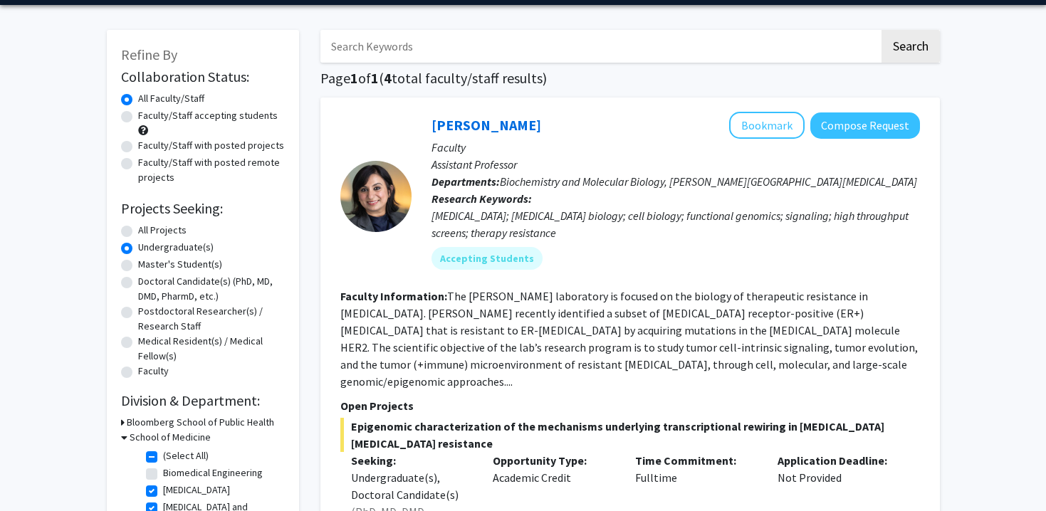
scroll to position [56, 0]
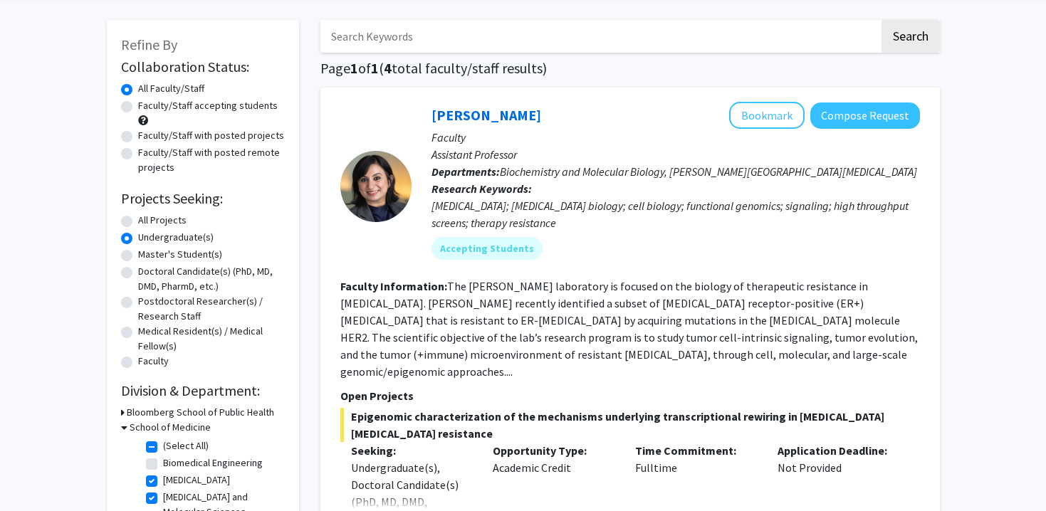
click at [156, 418] on h3 "Bloomberg School of Public Health" at bounding box center [200, 412] width 147 height 15
click at [163, 433] on label "Biochemistry and Molecular Biology" at bounding box center [222, 438] width 118 height 30
click at [163, 433] on input "Biochemistry and Molecular Biology" at bounding box center [167, 427] width 9 height 9
checkbox input "true"
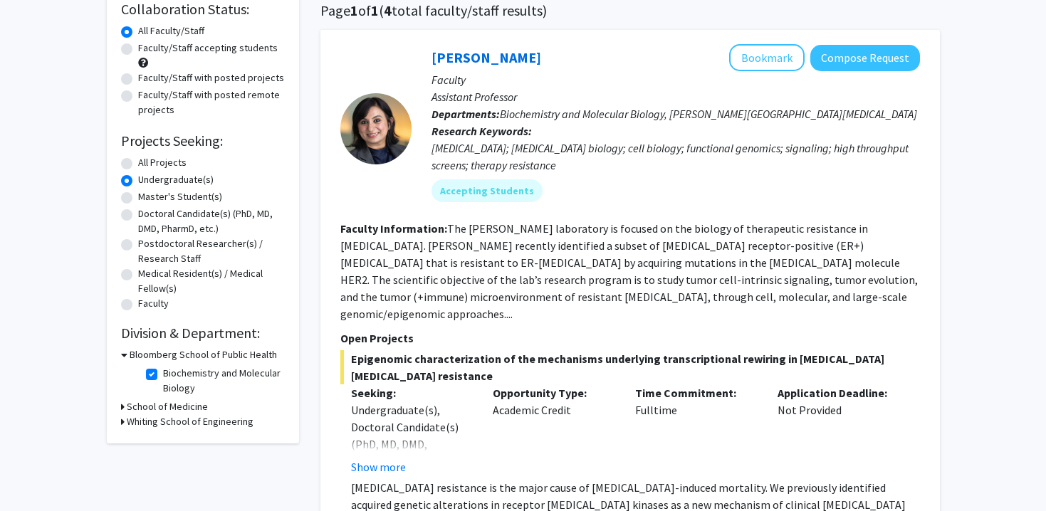
scroll to position [115, 0]
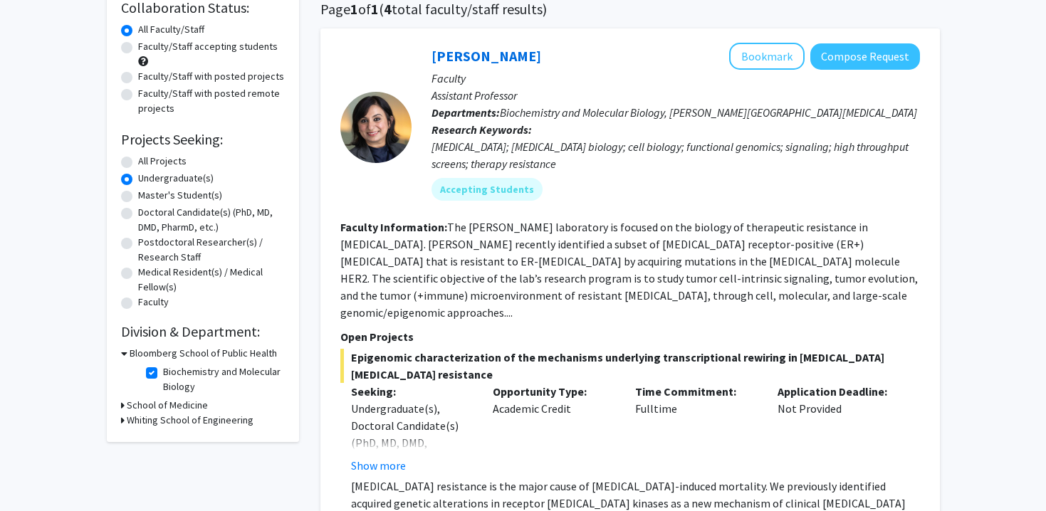
click at [144, 401] on h3 "School of Medicine" at bounding box center [167, 405] width 81 height 15
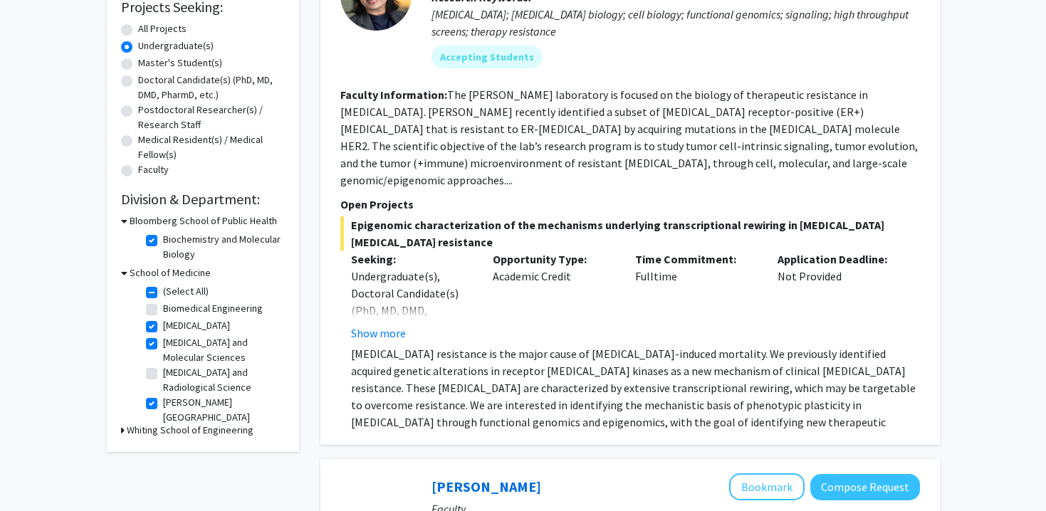
scroll to position [252, 0]
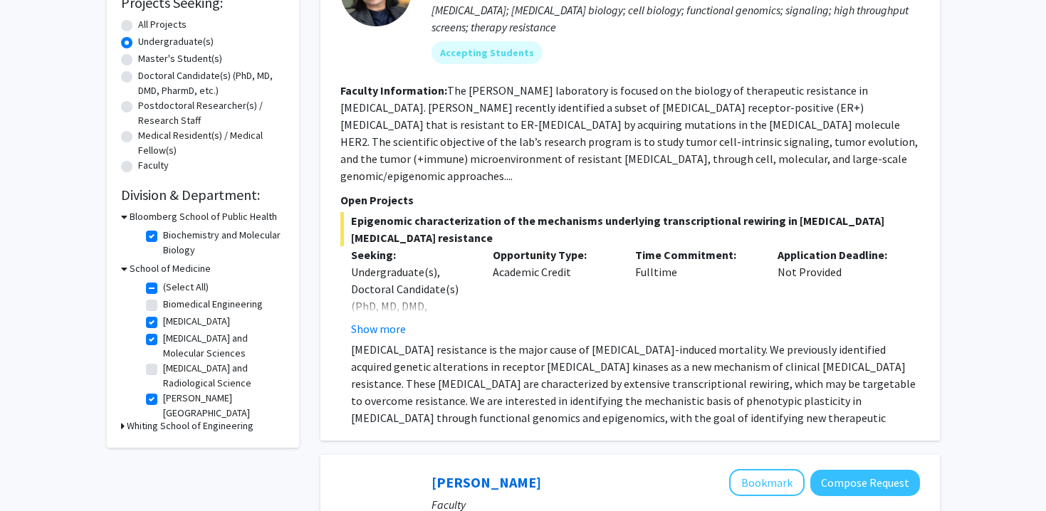
click at [163, 374] on label "Radiology and Radiological Science" at bounding box center [222, 376] width 118 height 30
click at [163, 370] on input "Radiology and Radiological Science" at bounding box center [167, 365] width 9 height 9
checkbox input "true"
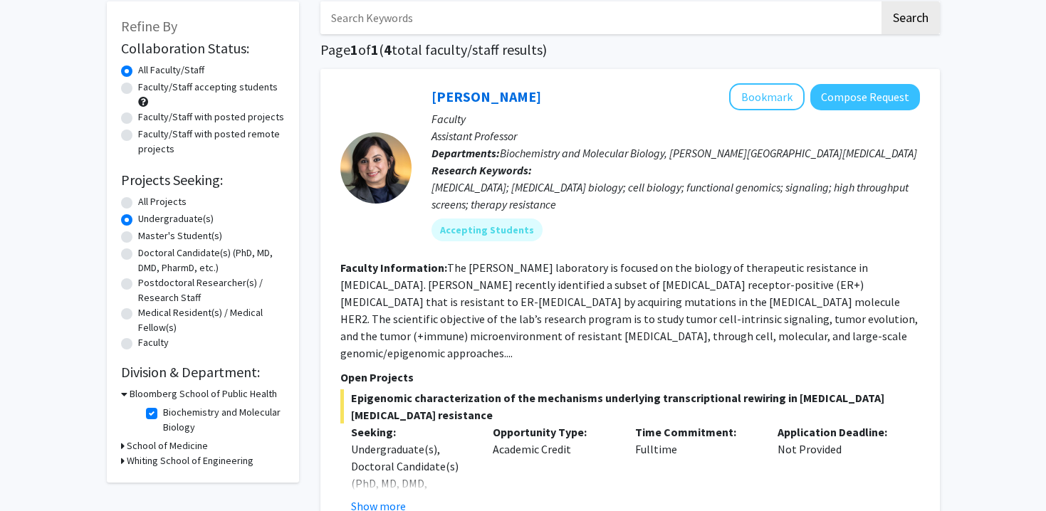
scroll to position [131, 0]
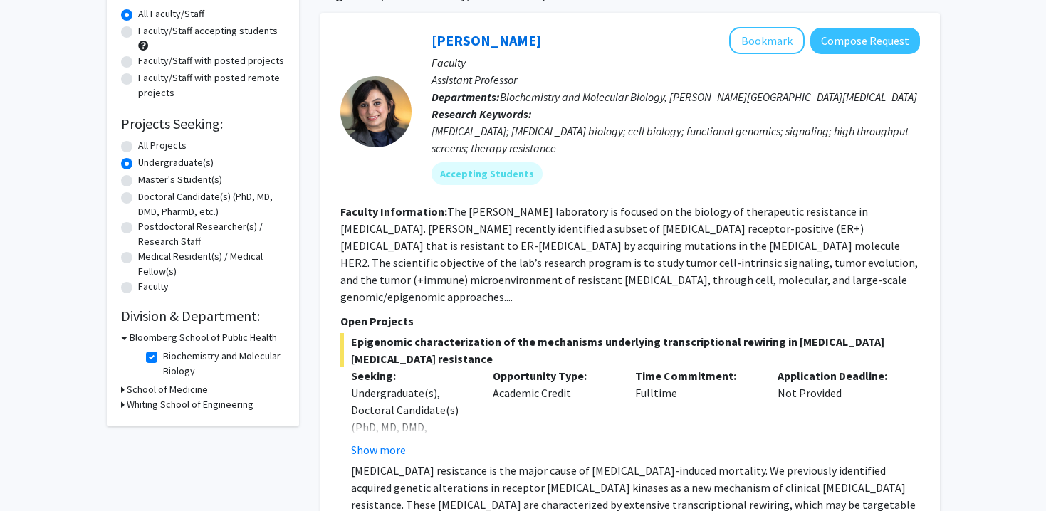
click at [140, 390] on h3 "School of Medicine" at bounding box center [167, 389] width 81 height 15
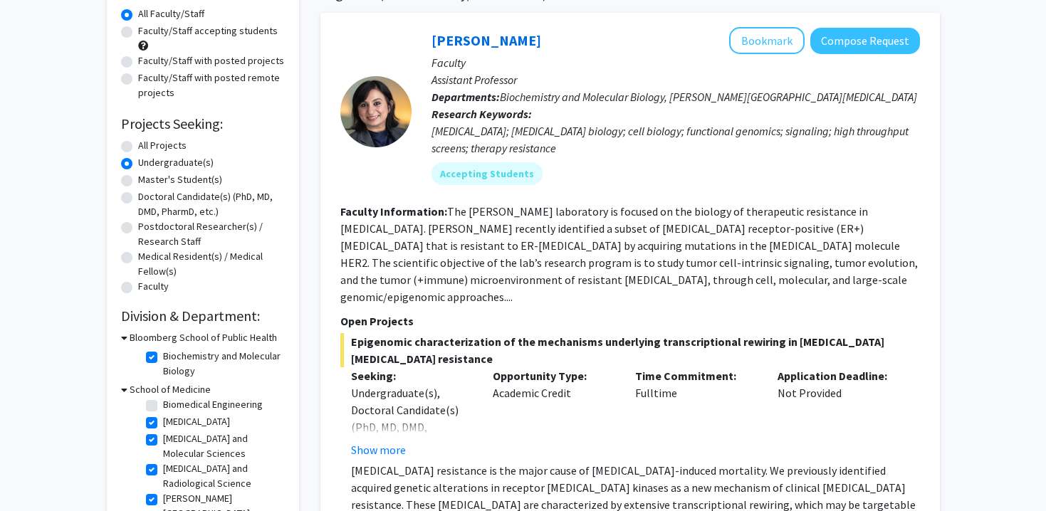
scroll to position [9, 0]
click at [163, 416] on label "Biomedical Engineering" at bounding box center [213, 416] width 100 height 15
click at [163, 416] on input "Biomedical Engineering" at bounding box center [167, 413] width 9 height 9
checkbox input "true"
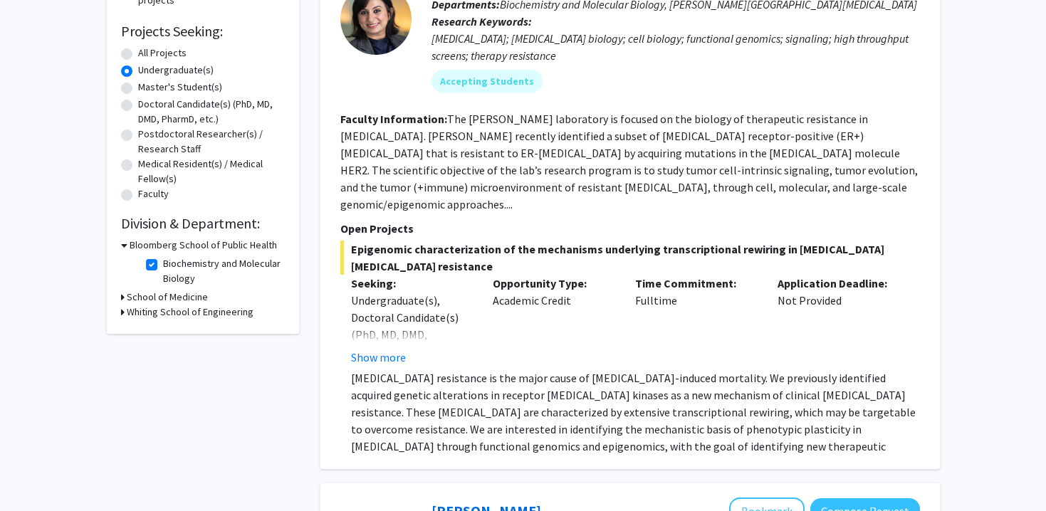
scroll to position [245, 0]
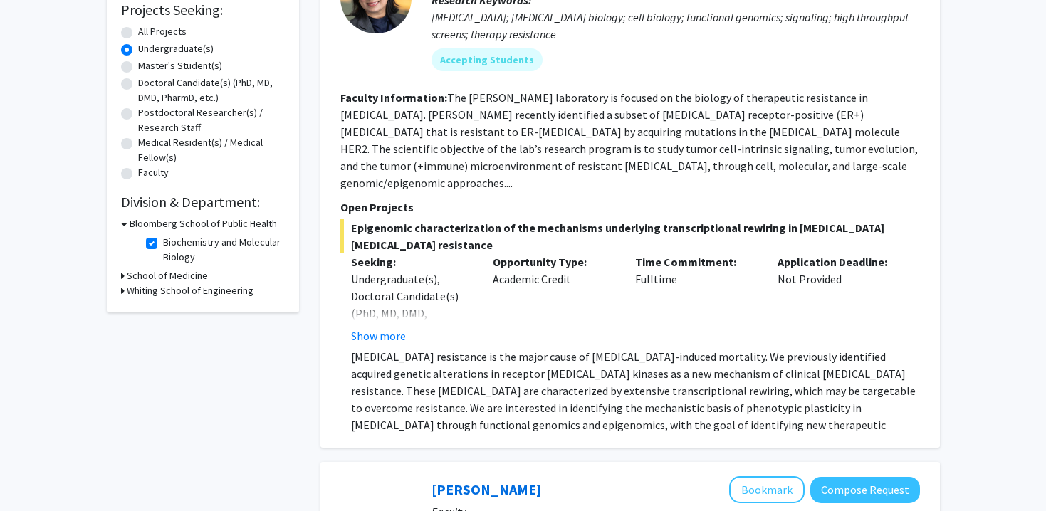
click at [172, 278] on h3 "School of Medicine" at bounding box center [167, 275] width 81 height 15
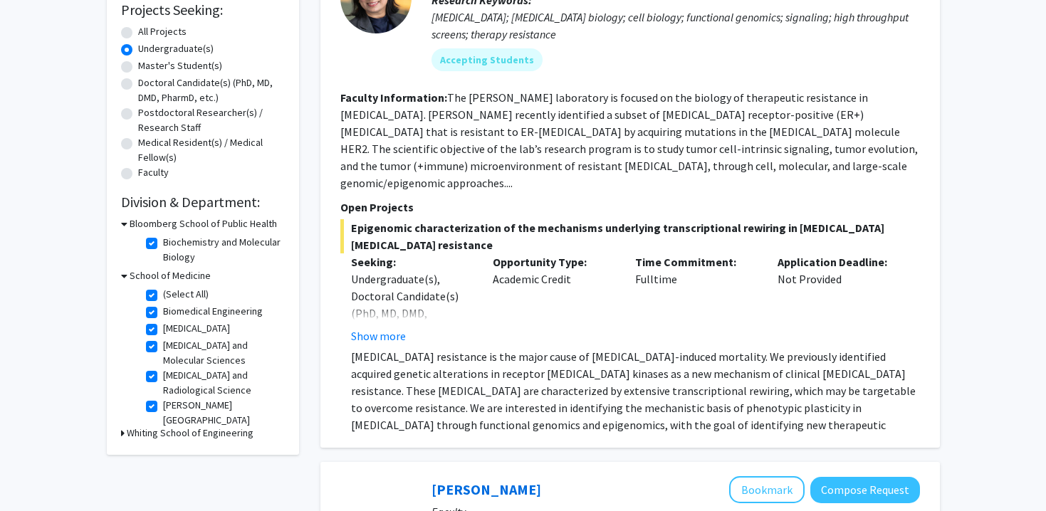
click at [173, 430] on h3 "Whiting School of Engineering" at bounding box center [190, 433] width 127 height 15
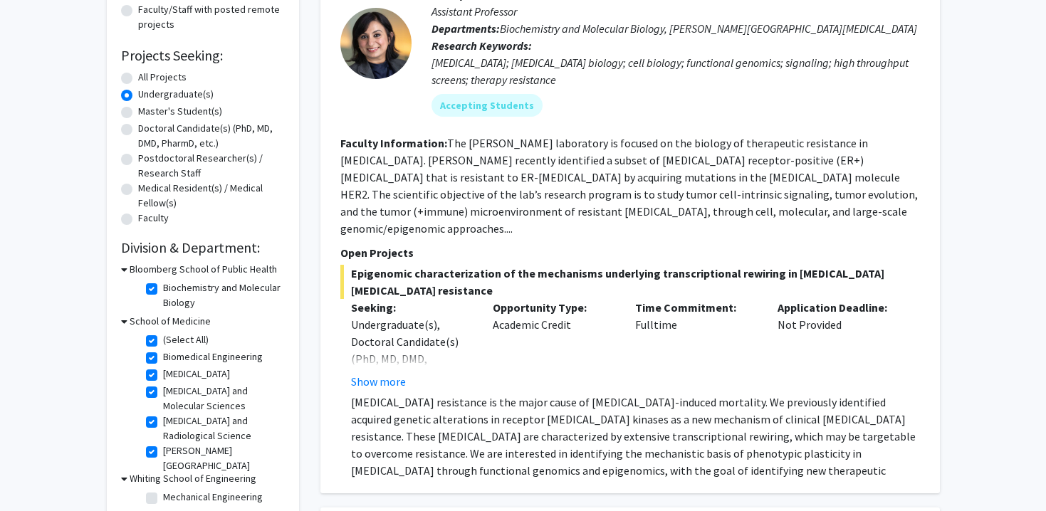
scroll to position [198, 0]
click at [388, 374] on button "Show more" at bounding box center [378, 382] width 55 height 17
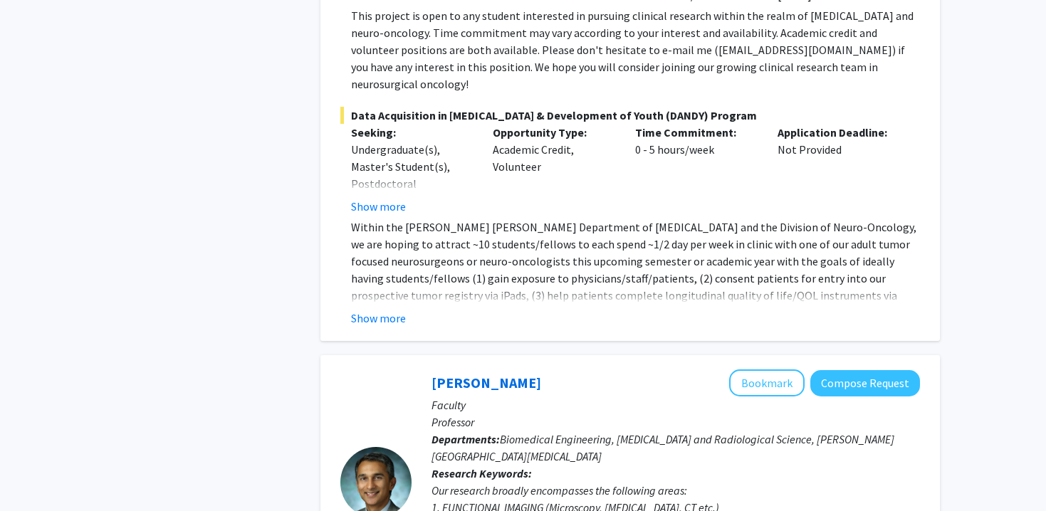
scroll to position [1291, 0]
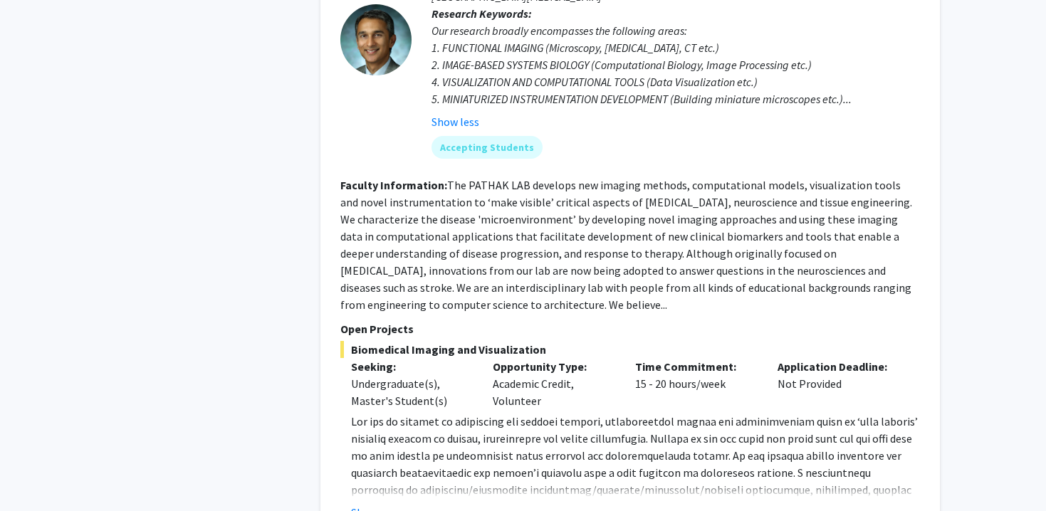
scroll to position [1766, 0]
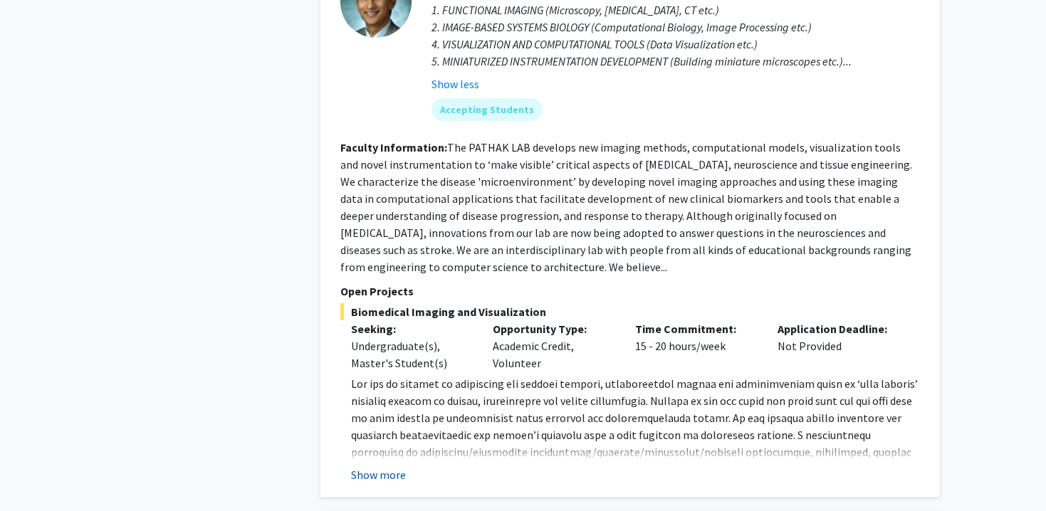
click at [387, 466] on button "Show more" at bounding box center [378, 474] width 55 height 17
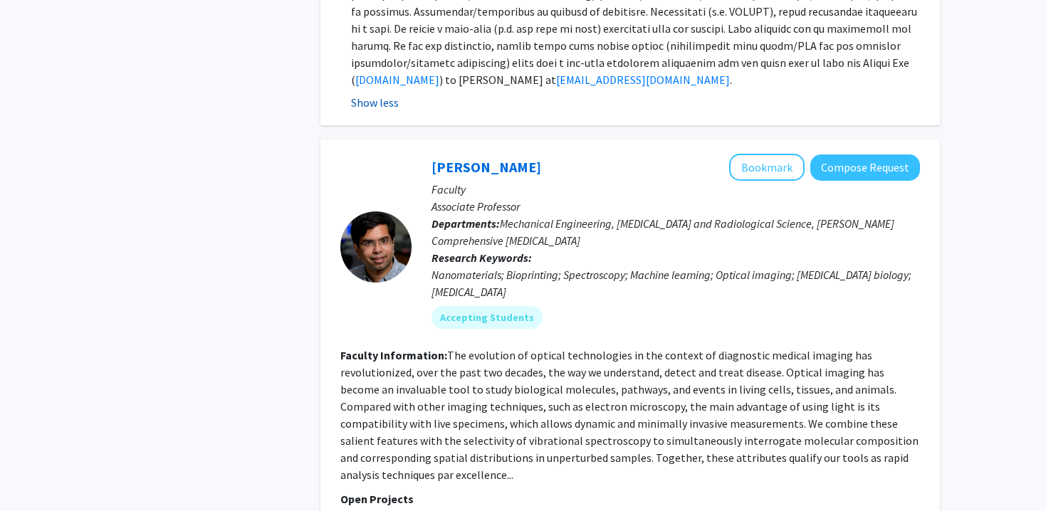
scroll to position [2228, 0]
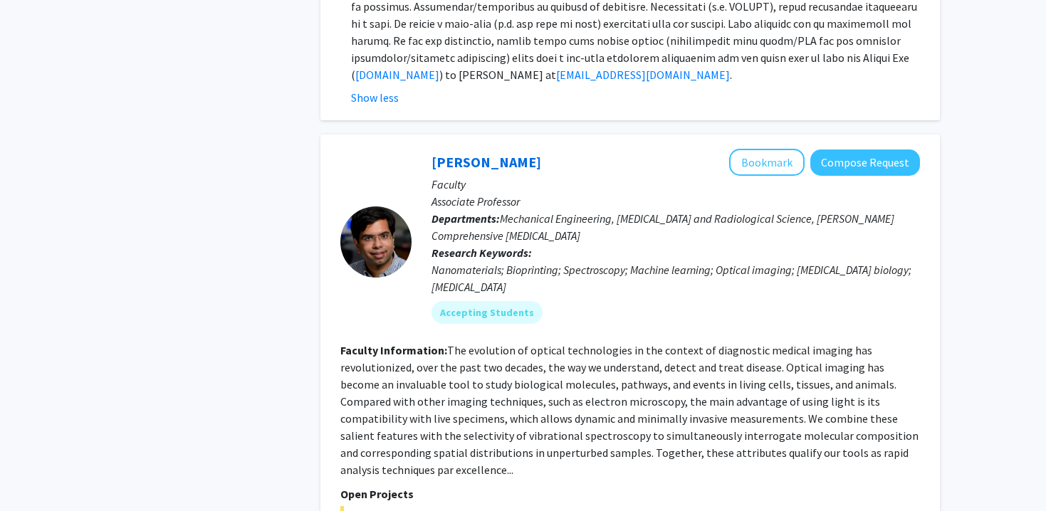
click at [436, 399] on section "Faculty Information: The evolution of optical technologies in the context of di…" at bounding box center [629, 410] width 579 height 137
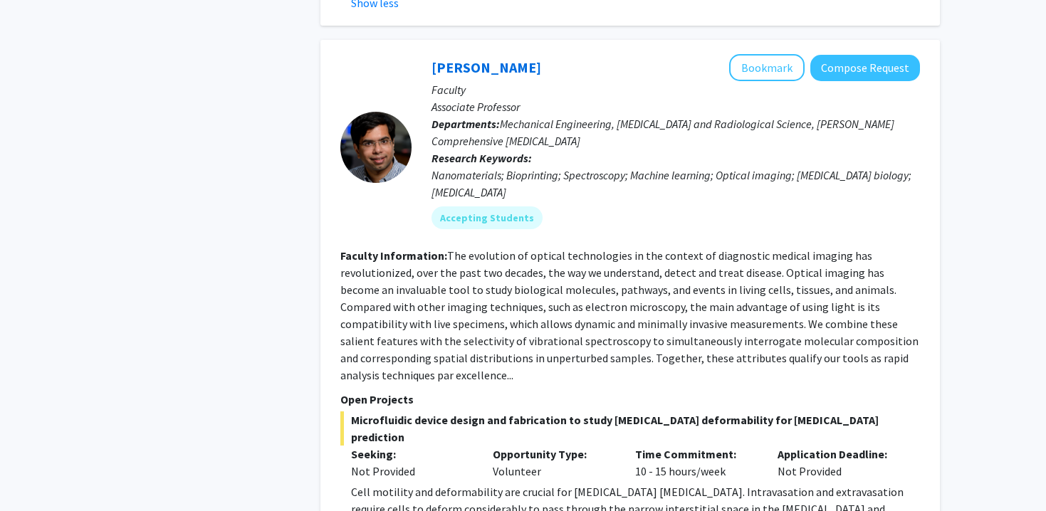
scroll to position [2336, 0]
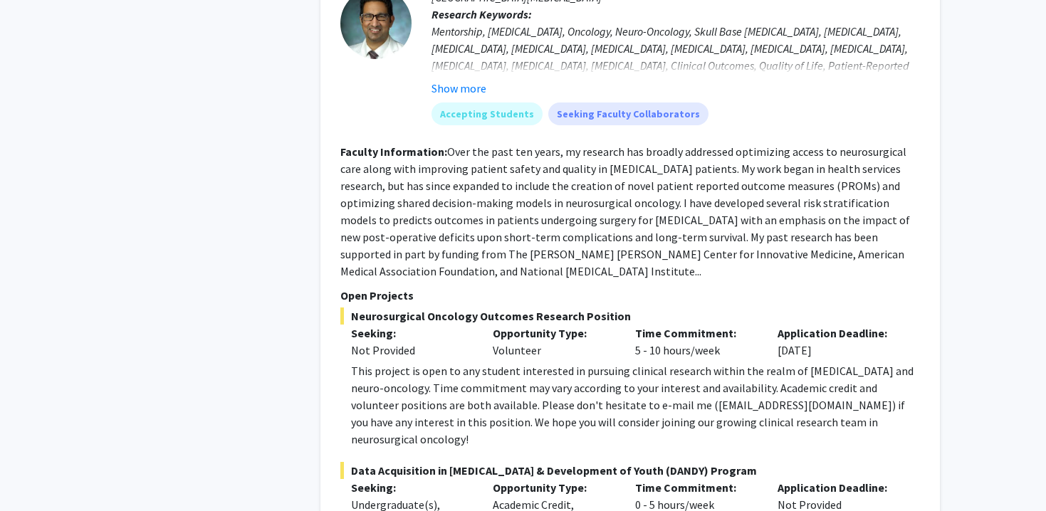
scroll to position [922, 0]
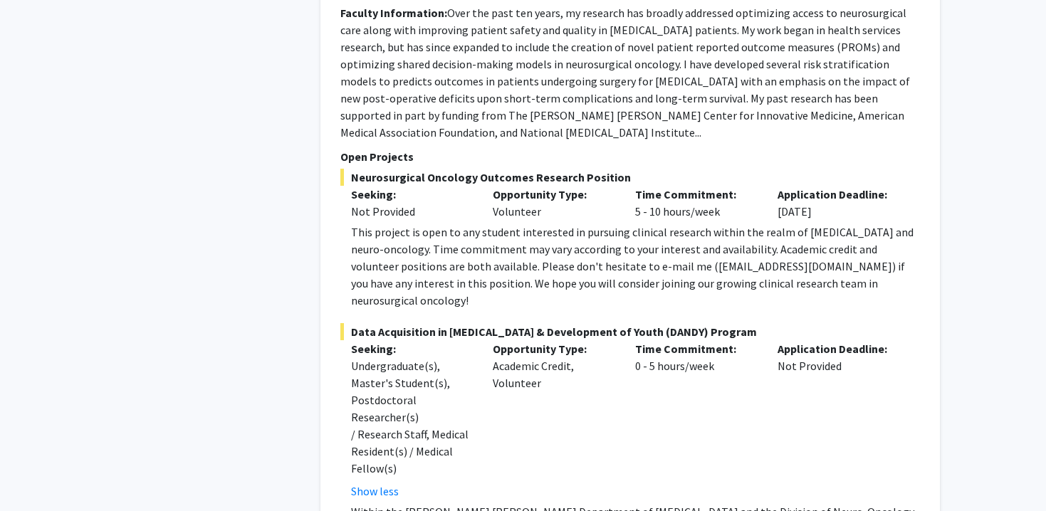
scroll to position [1053, 0]
drag, startPoint x: 654, startPoint y: 217, endPoint x: 752, endPoint y: 212, distance: 97.6
click at [752, 223] on div "This project is open to any student interested in pursuing clinical research wi…" at bounding box center [635, 265] width 569 height 85
copy div "dmukher1@jhmi.edu"
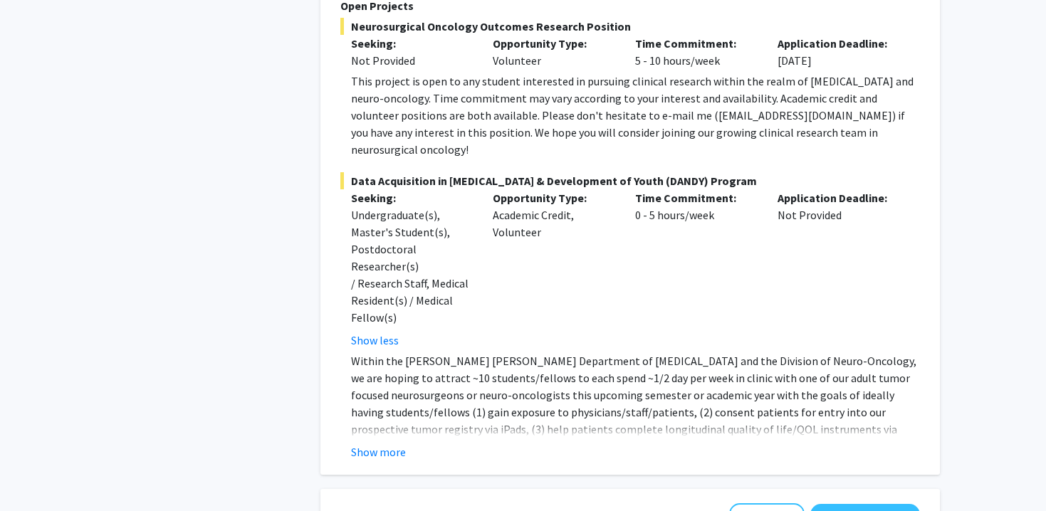
scroll to position [1162, 0]
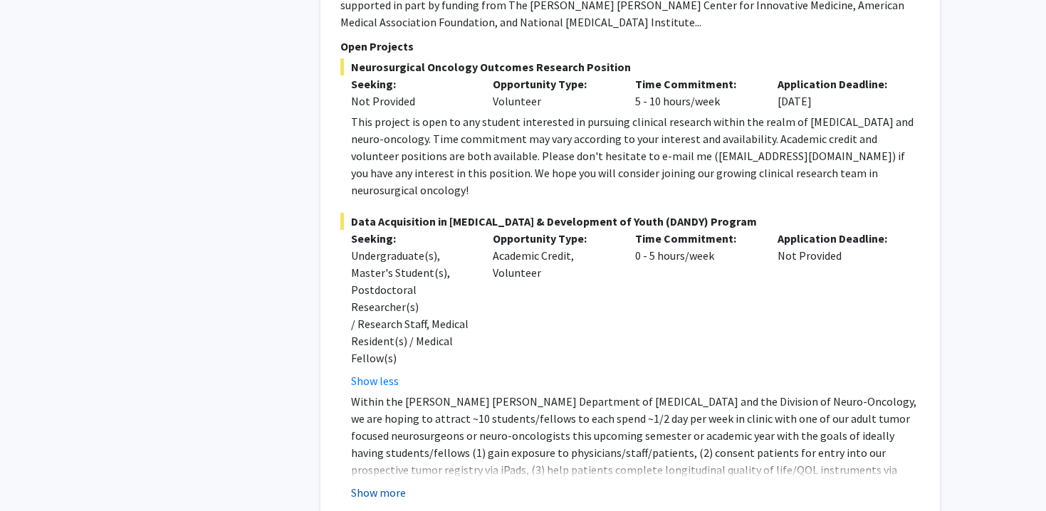
click at [389, 484] on button "Show more" at bounding box center [378, 492] width 55 height 17
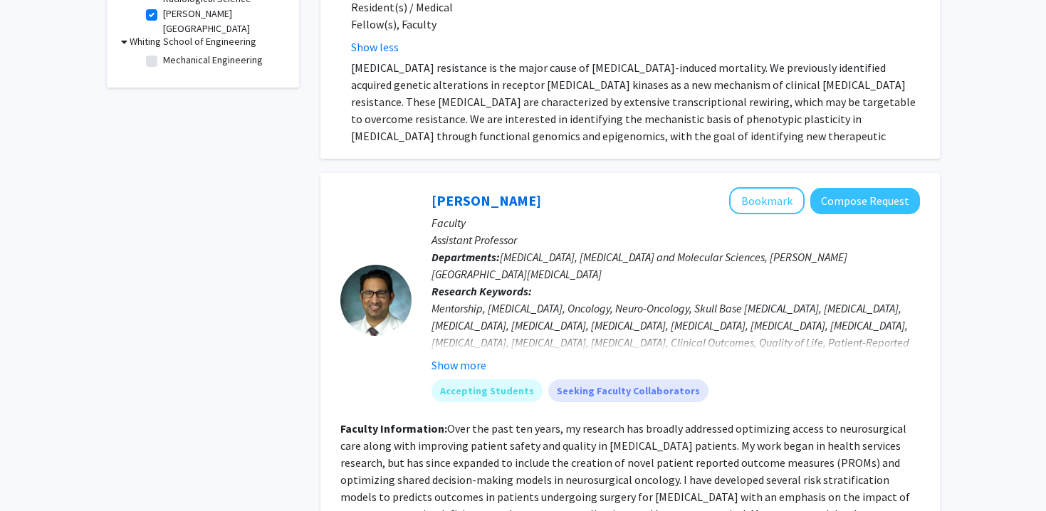
scroll to position [636, 0]
click at [442, 357] on button "Show more" at bounding box center [458, 365] width 55 height 17
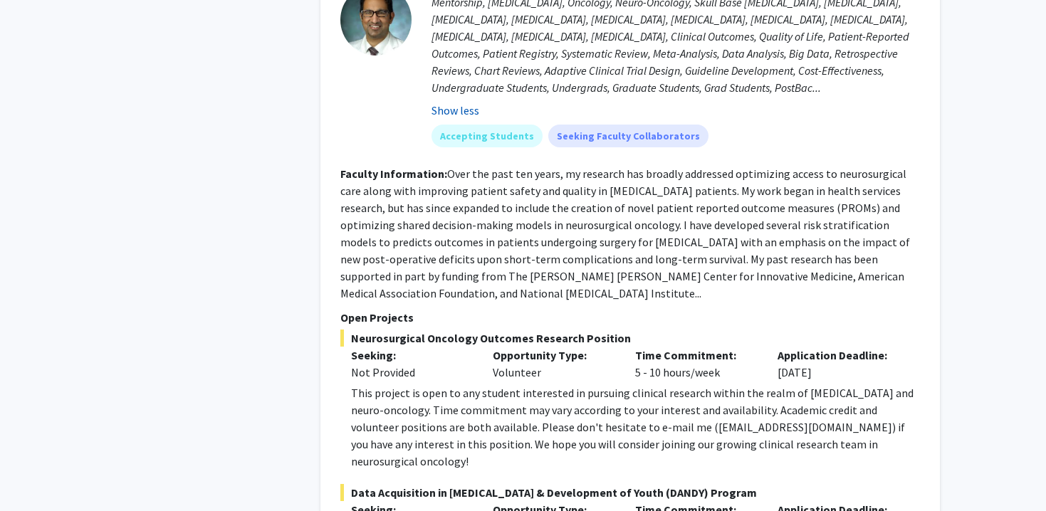
scroll to position [949, 0]
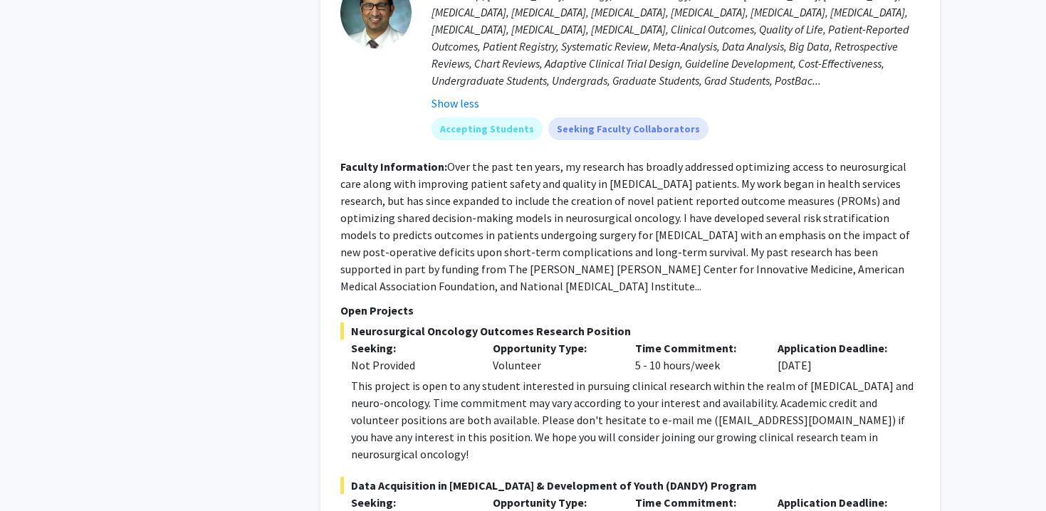
drag, startPoint x: 352, startPoint y: 279, endPoint x: 638, endPoint y: 274, distance: 286.2
click at [638, 322] on span "Neurosurgical Oncology Outcomes Research Position" at bounding box center [629, 330] width 579 height 17
copy span "Neurosurgical Oncology Outcomes Research Position"
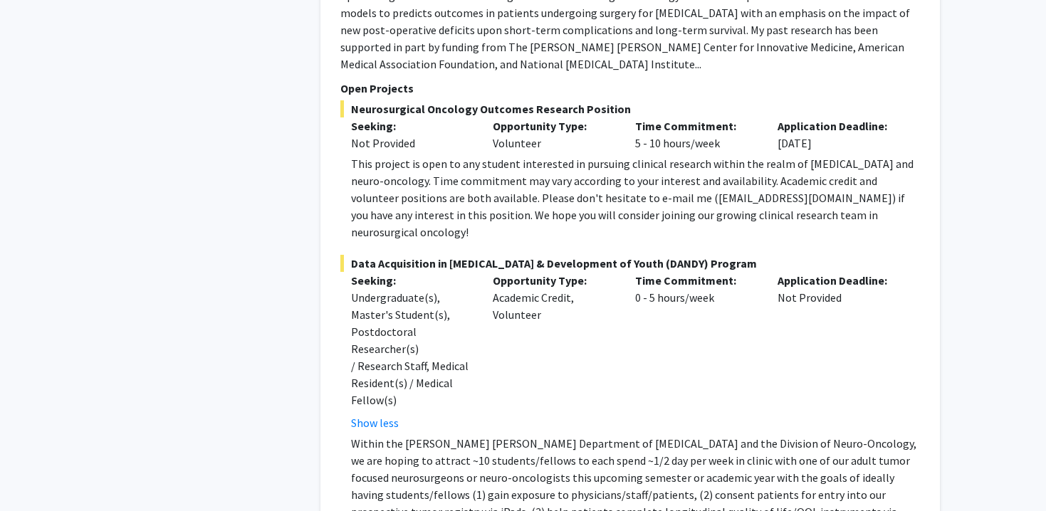
scroll to position [1172, 0]
click at [343, 271] on div "Seeking: Undergraduate(s), Master's Student(s), Postdoctoral Researcher(s) / Re…" at bounding box center [411, 350] width 142 height 159
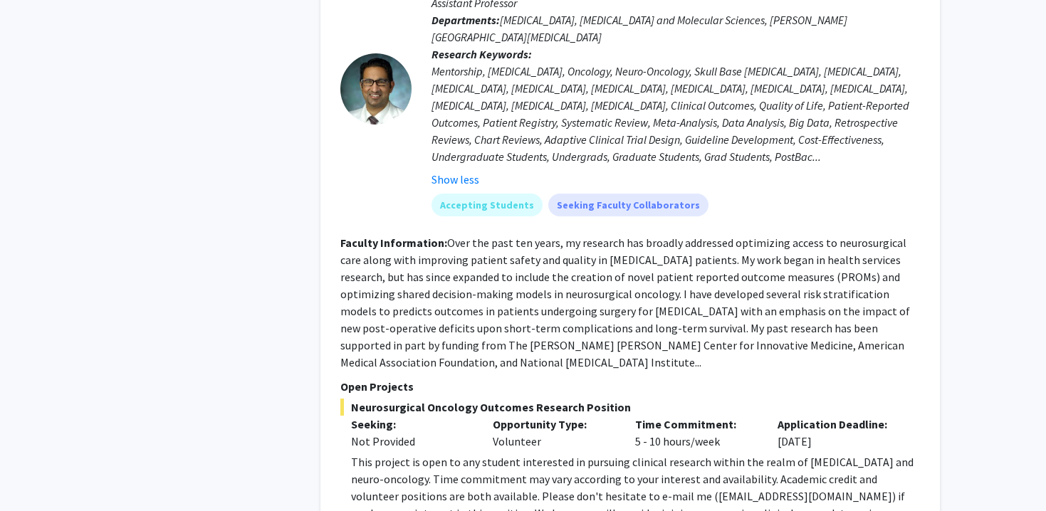
scroll to position [871, 0]
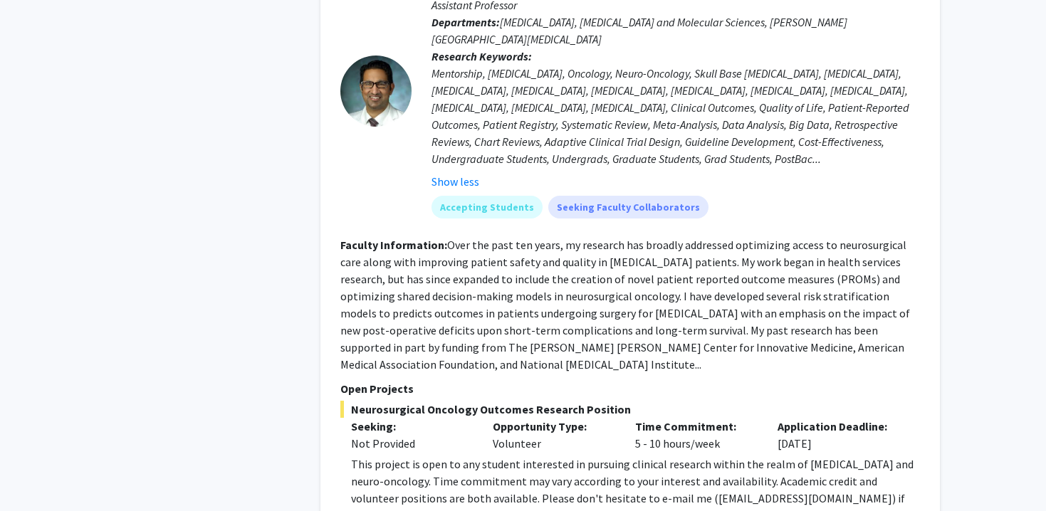
click at [605, 82] on div "Mentorship, Neurosurgery, Oncology, Neuro-Oncology, Skull Base Tumors, Glioma, …" at bounding box center [675, 116] width 488 height 102
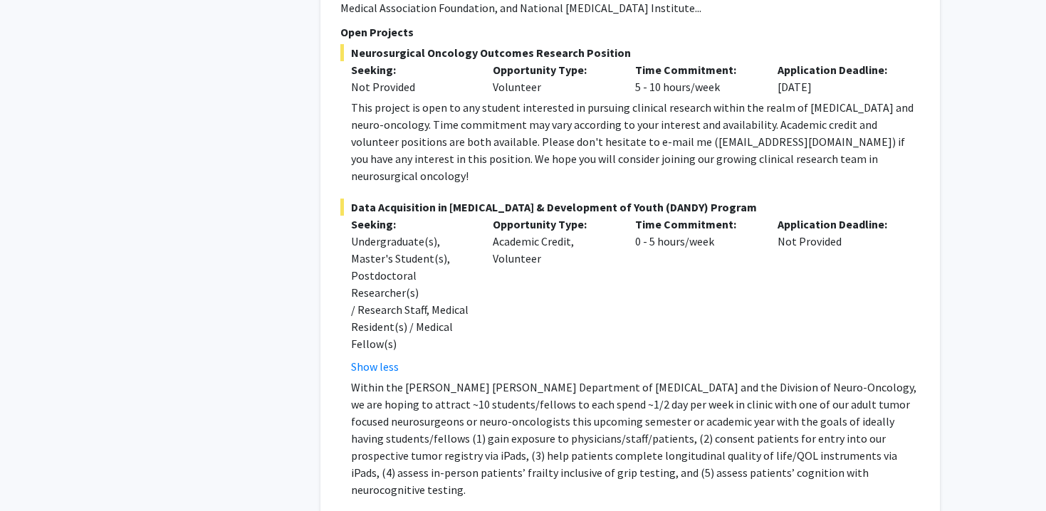
scroll to position [1218, 0]
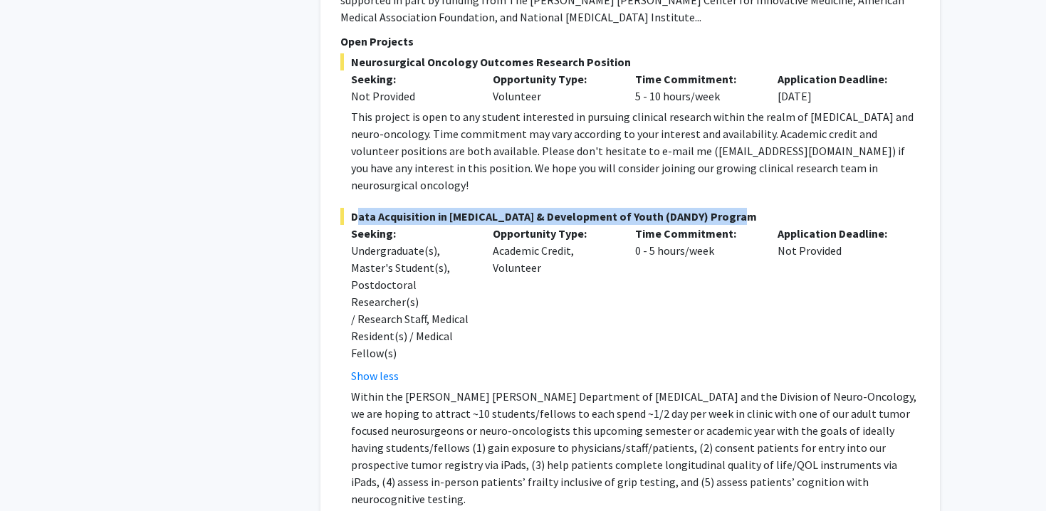
drag, startPoint x: 350, startPoint y: 147, endPoint x: 752, endPoint y: 150, distance: 402.1
click at [752, 208] on span "Data Acquisition in Neurosurgery & Development of Youth (DANDY) Program" at bounding box center [629, 216] width 579 height 17
copy span "Data Acquisition in Neurosurgery & Development of Youth (DANDY) Program"
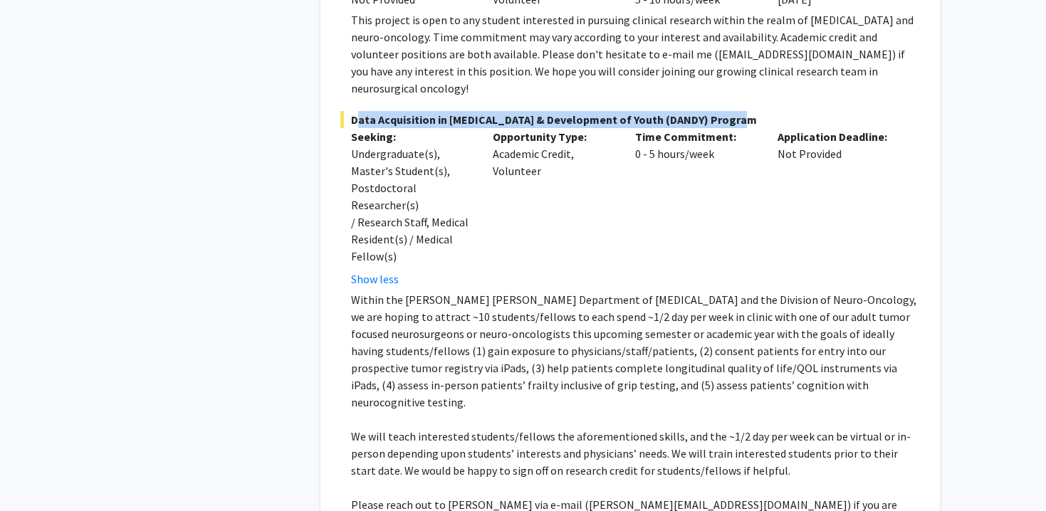
scroll to position [1174, 0]
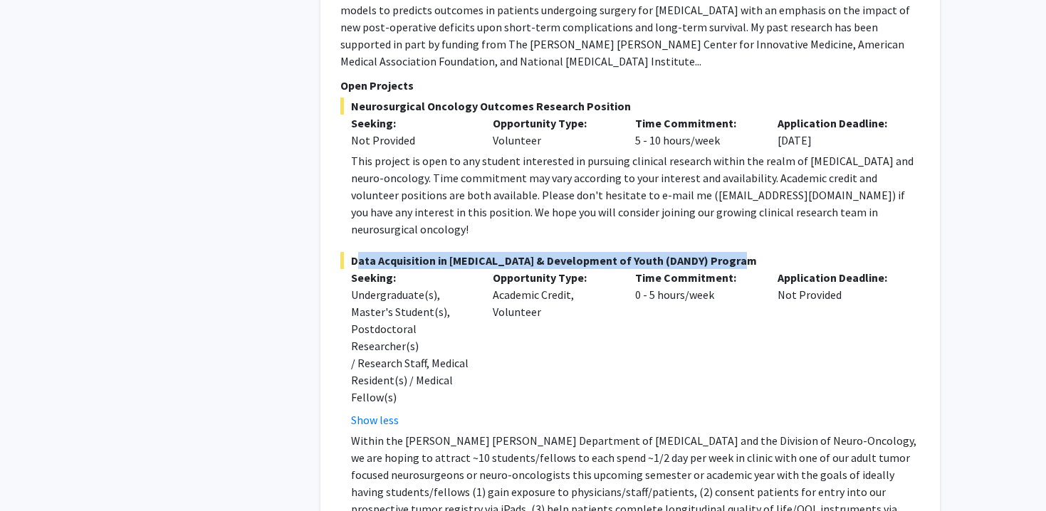
copy span "Data Acquisition in Neurosurgery & Development of Youth (DANDY) Program"
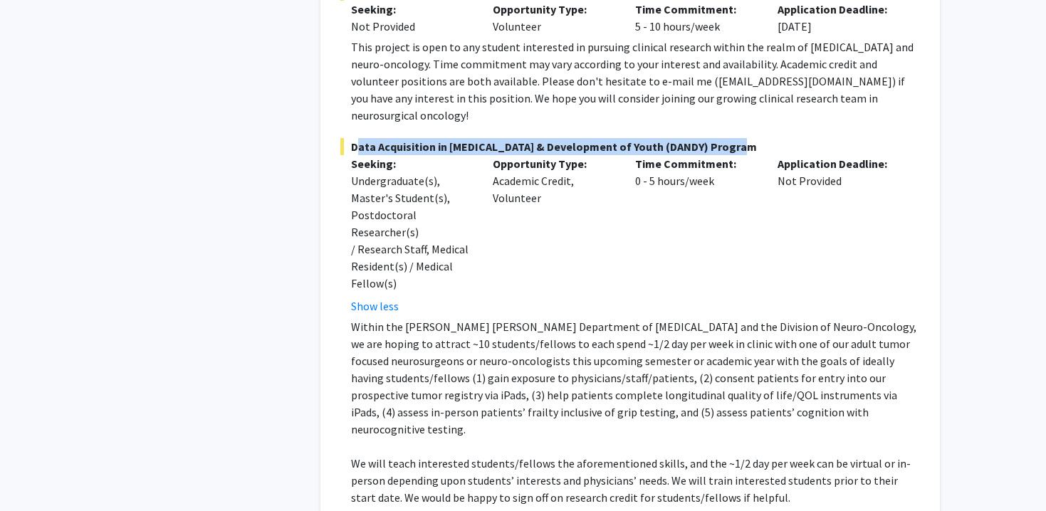
scroll to position [1294, 0]
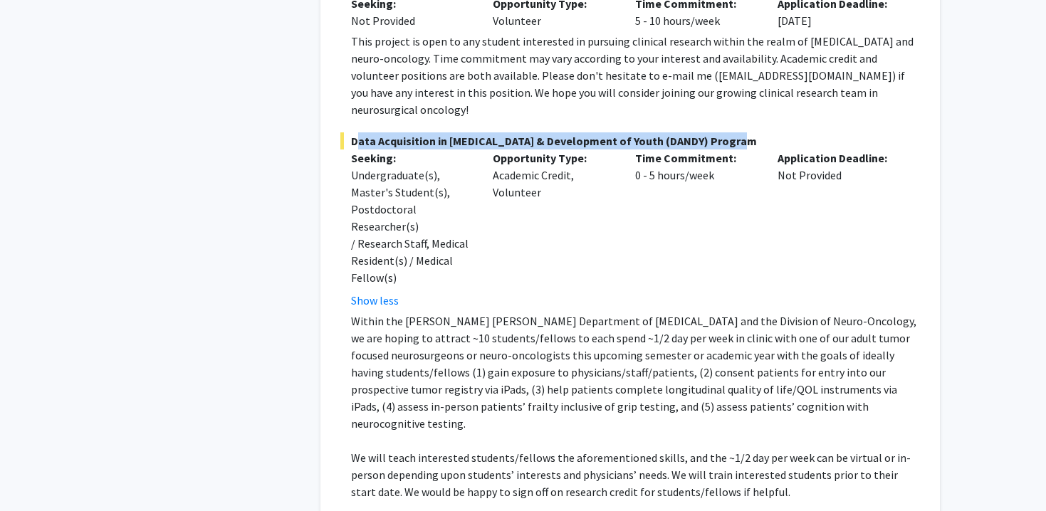
copy span "Data Acquisition in Neurosurgery & Development of Youth (DANDY) Program"
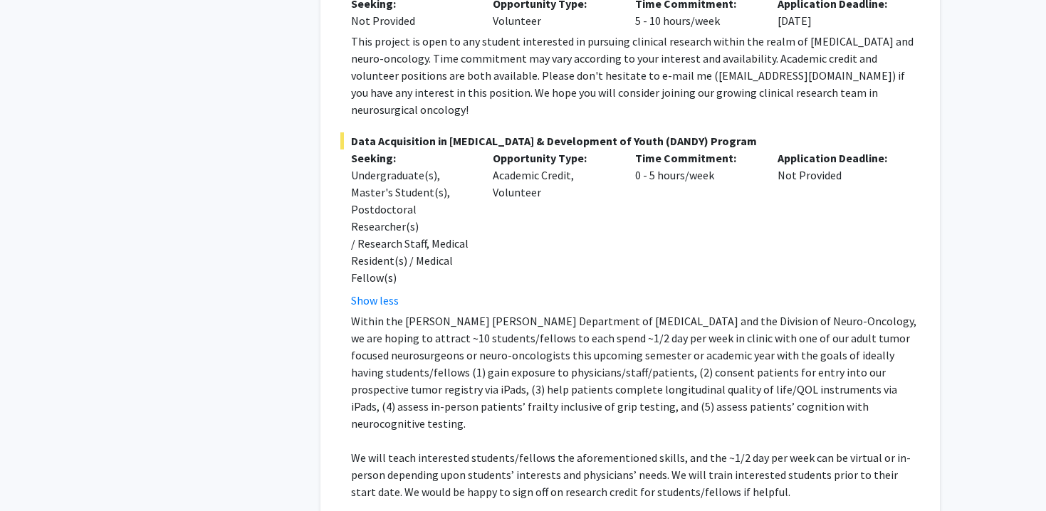
drag, startPoint x: 578, startPoint y: 423, endPoint x: 589, endPoint y: 426, distance: 11.0
drag, startPoint x: 581, startPoint y: 426, endPoint x: 656, endPoint y: 423, distance: 74.1
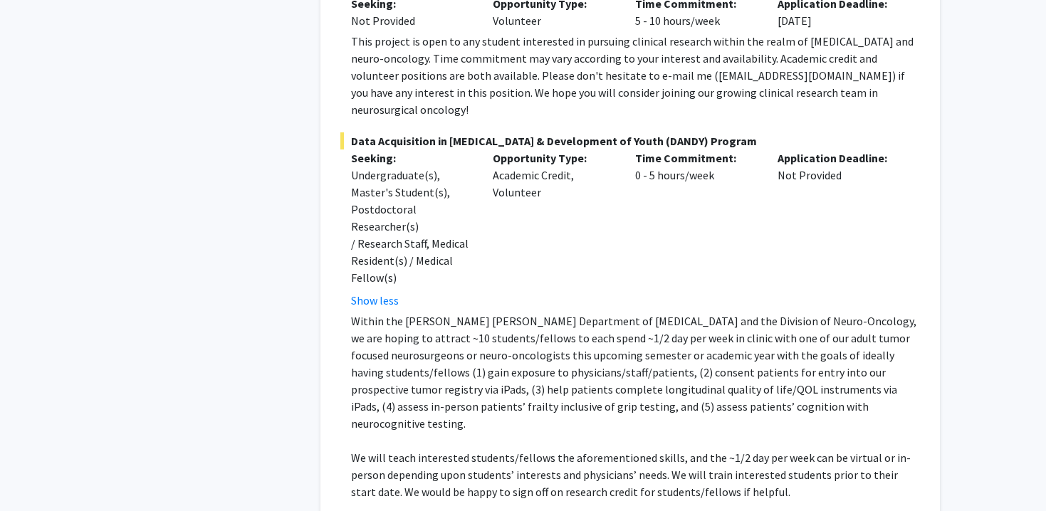
copy p "drraj@jhmi.edu"
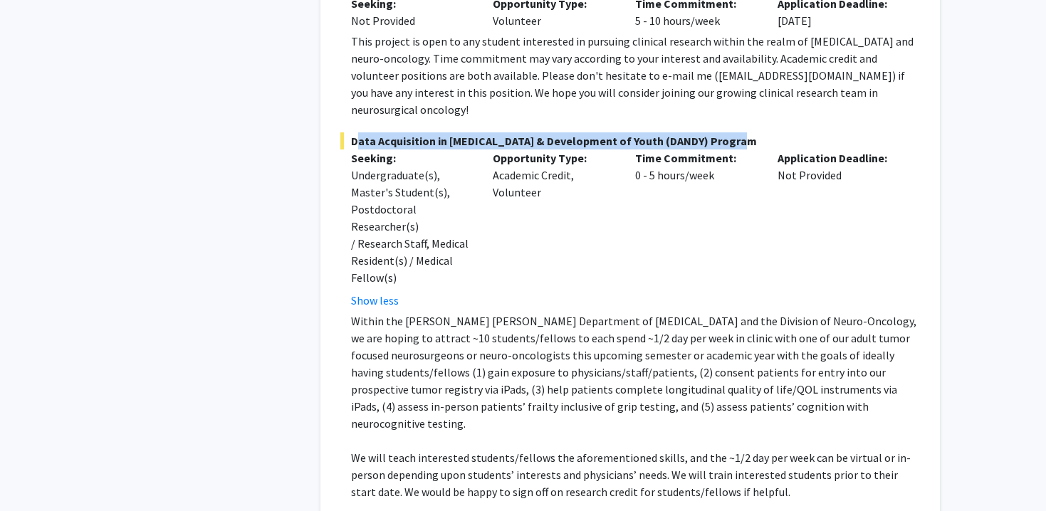
drag, startPoint x: 350, startPoint y: 73, endPoint x: 737, endPoint y: 70, distance: 386.5
click at [737, 132] on span "Data Acquisition in Neurosurgery & Development of Youth (DANDY) Program" at bounding box center [629, 140] width 579 height 17
copy span "Data Acquisition in Neurosurgery & Development of Youth (DANDY) Program"
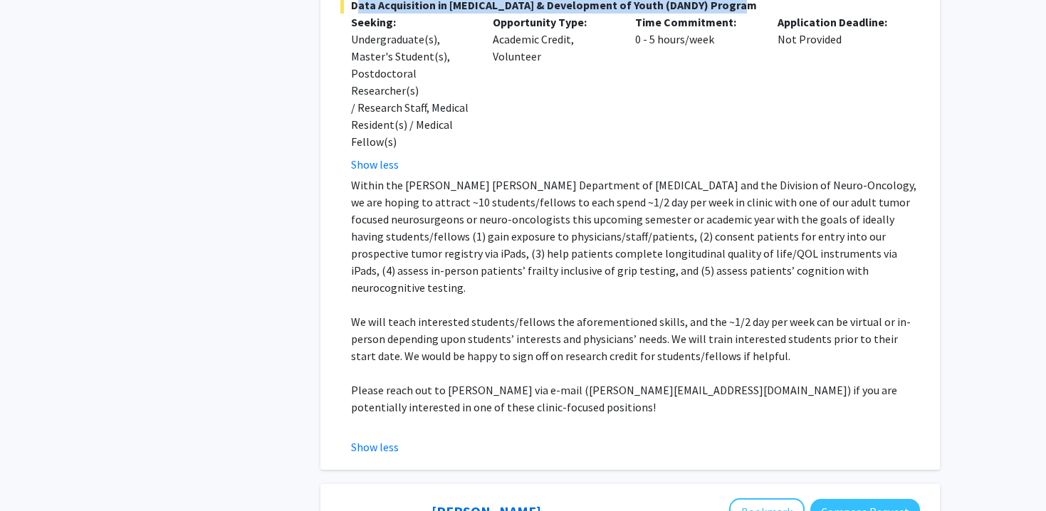
scroll to position [1285, 0]
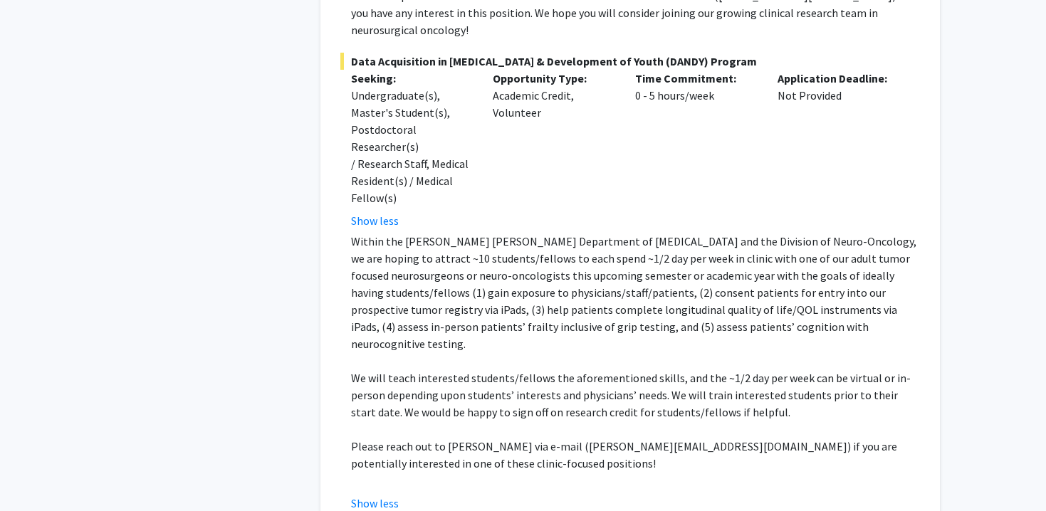
scroll to position [1375, 0]
